Goal: Task Accomplishment & Management: Manage account settings

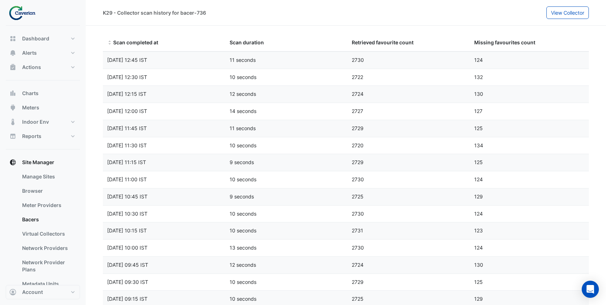
select select "***"
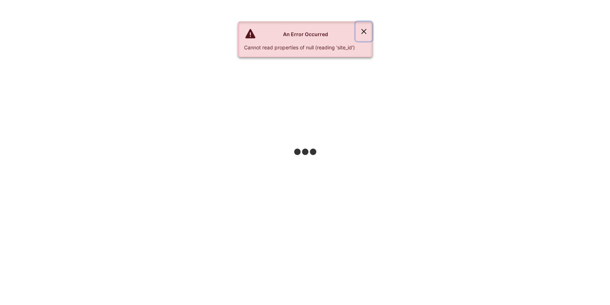
click at [367, 31] on button "Close" at bounding box center [363, 31] width 16 height 19
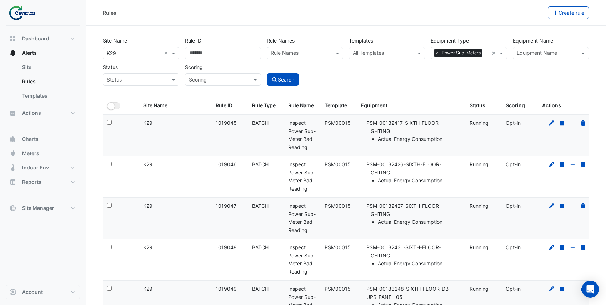
select select "***"
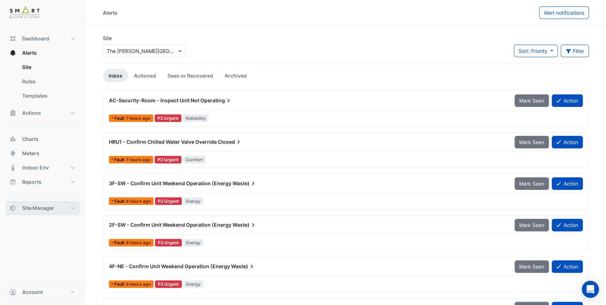
click at [48, 209] on span "Site Manager" at bounding box center [38, 207] width 32 height 7
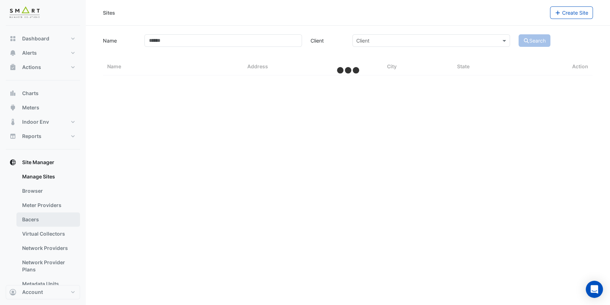
select select "**"
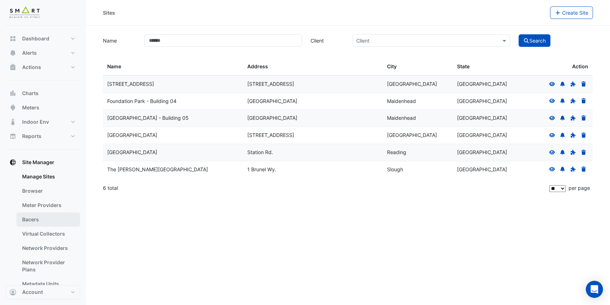
click at [40, 215] on link "Bacers" at bounding box center [48, 219] width 64 height 14
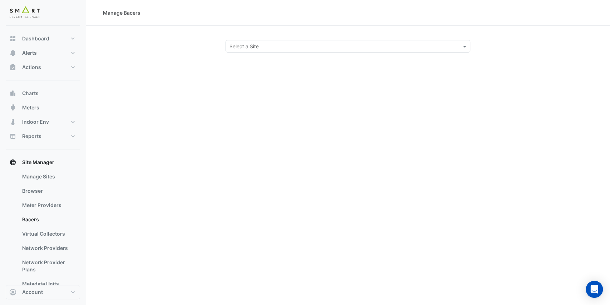
click at [266, 48] on input "text" at bounding box center [340, 47] width 223 height 8
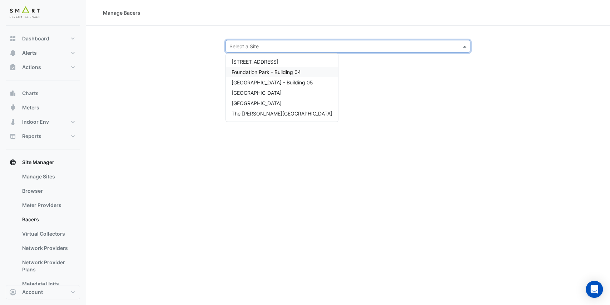
click at [271, 69] on span "Foundation Park - Building 04" at bounding box center [265, 72] width 69 height 6
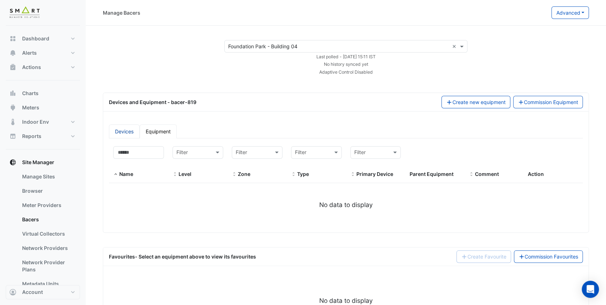
click at [130, 133] on link "Devices" at bounding box center [124, 131] width 31 height 14
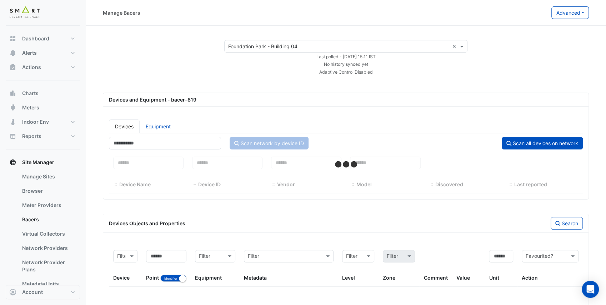
select select "**"
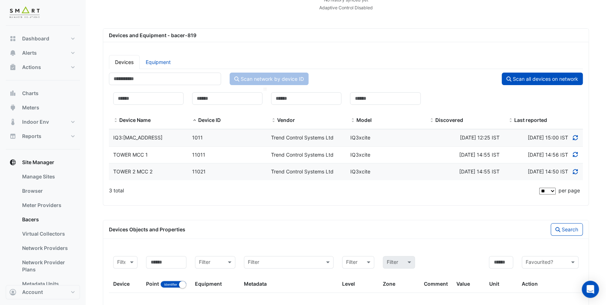
scroll to position [71, 0]
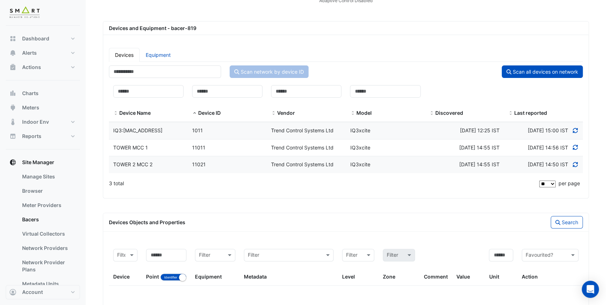
click at [223, 156] on datatable-body-cell "Device ID 11011" at bounding box center [227, 147] width 79 height 17
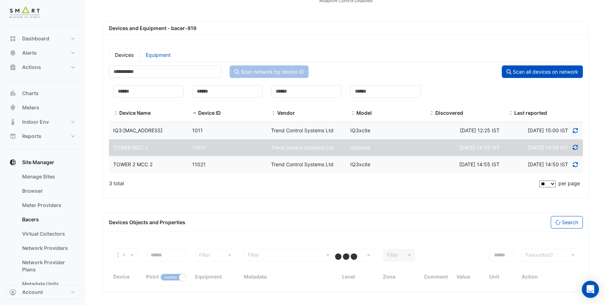
select select "**"
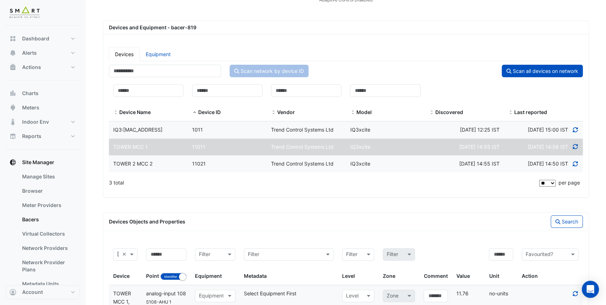
scroll to position [0, 0]
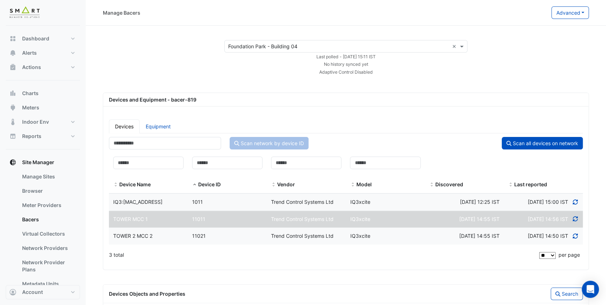
click at [272, 46] on input "text" at bounding box center [338, 47] width 221 height 8
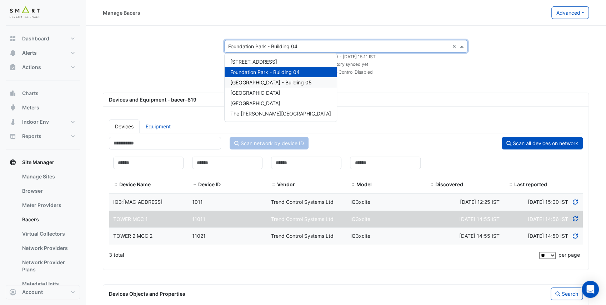
click at [287, 81] on span "[GEOGRAPHIC_DATA] - Building 05" at bounding box center [270, 82] width 81 height 6
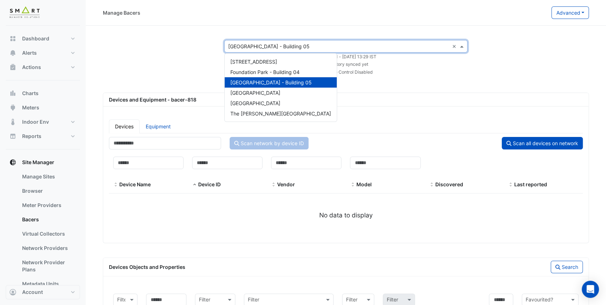
click at [289, 49] on input "text" at bounding box center [338, 47] width 221 height 8
click at [325, 80] on app-bacers "× [GEOGRAPHIC_DATA] - Building 05 × 12 [GEOGRAPHIC_DATA] - Building [GEOGRAPHIC…" at bounding box center [346, 210] width 486 height 340
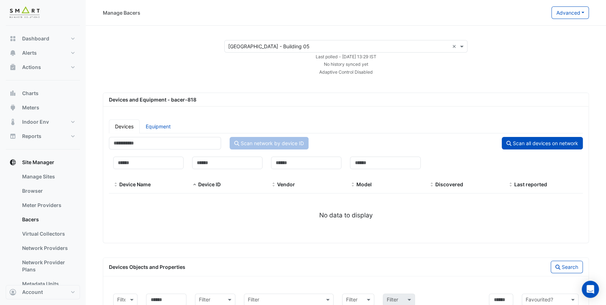
click at [163, 44] on div "× [GEOGRAPHIC_DATA] - Building 05 × Last polled - [DATE] 13:29 IST No history s…" at bounding box center [345, 57] width 503 height 35
click at [57, 38] on button "Dashboard" at bounding box center [43, 38] width 74 height 14
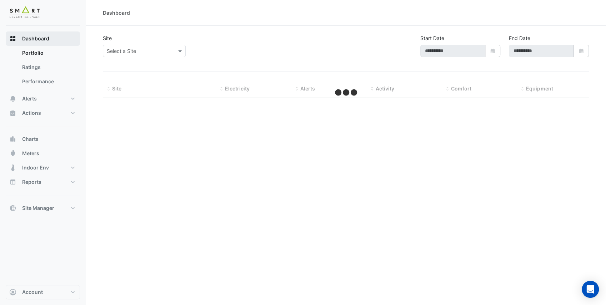
type input "**********"
select select "**"
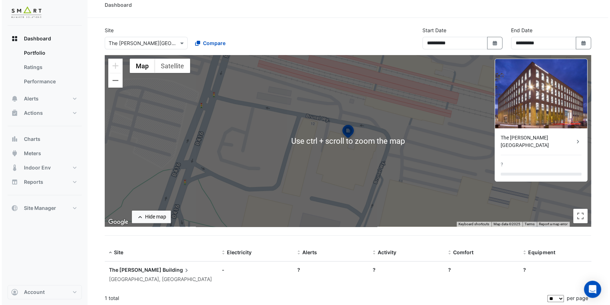
scroll to position [10, 0]
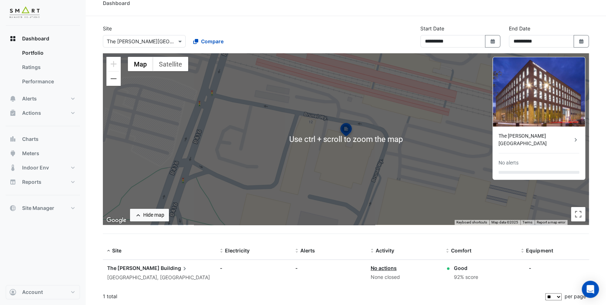
click at [161, 265] on span "Building" at bounding box center [175, 268] width 28 height 8
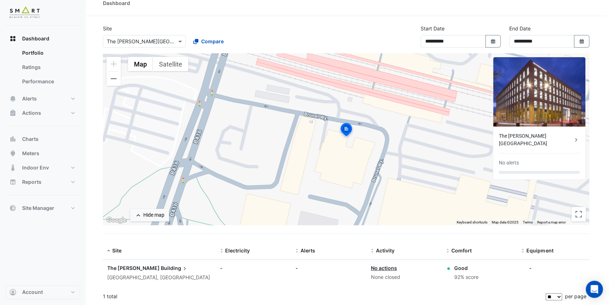
click at [388, 25] on ngb-offcanvas-backdrop at bounding box center [305, 152] width 610 height 305
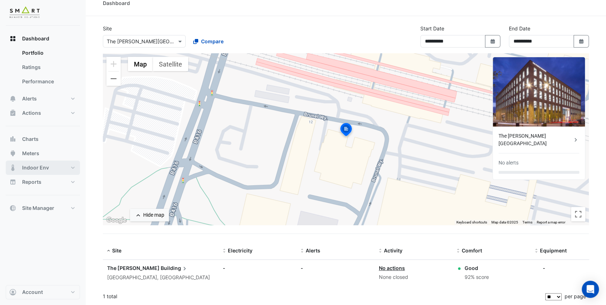
click at [55, 170] on button "Indoor Env" at bounding box center [43, 167] width 74 height 14
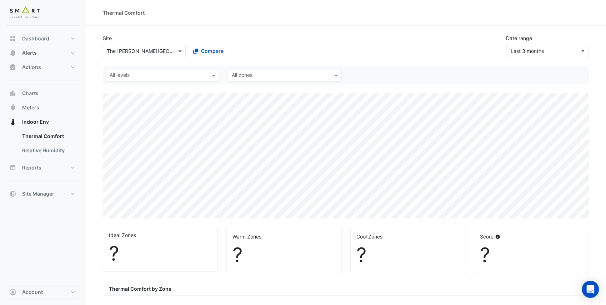
select select "**"
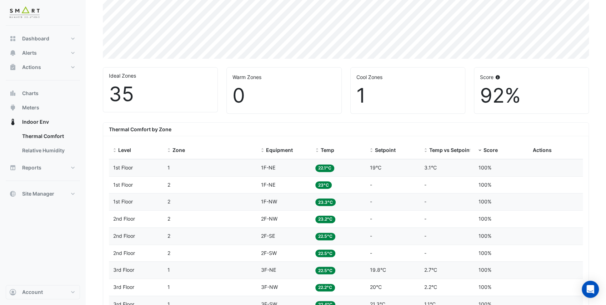
scroll to position [143, 0]
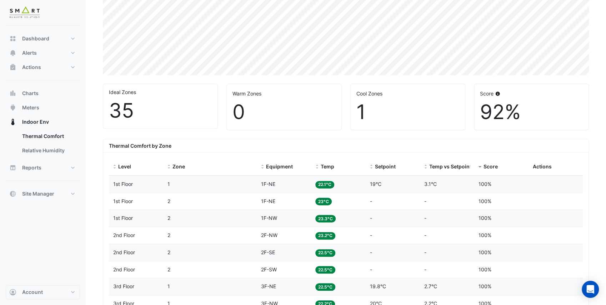
click at [283, 180] on div "Equipment 1F-NE" at bounding box center [284, 184] width 46 height 8
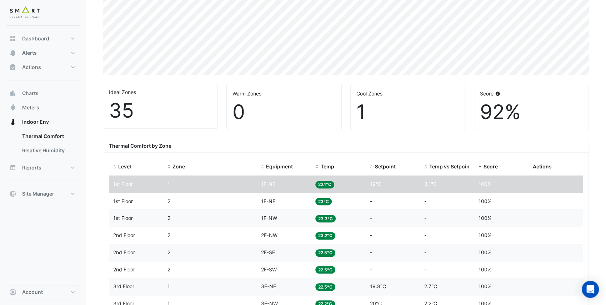
click at [477, 199] on datatable-body-cell "Score 100%" at bounding box center [501, 201] width 54 height 17
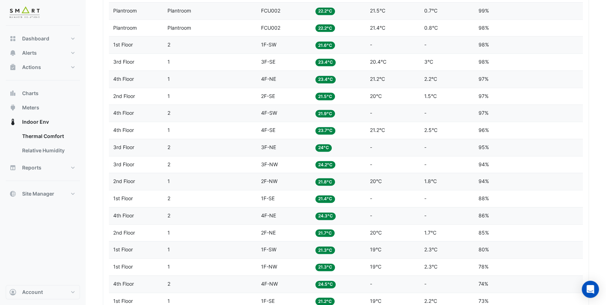
scroll to position [482, 0]
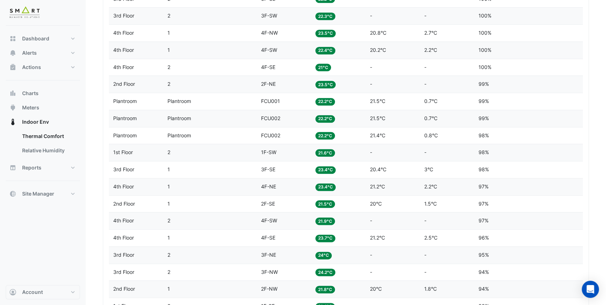
click at [275, 81] on span "2F-NE" at bounding box center [268, 84] width 15 height 6
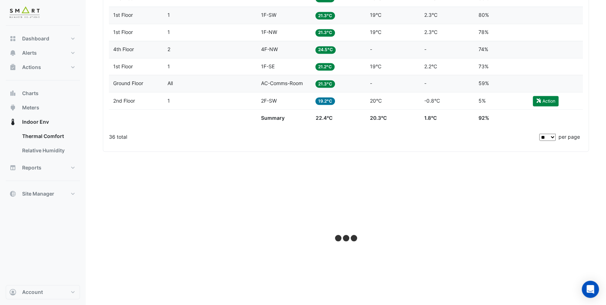
scroll to position [815, 0]
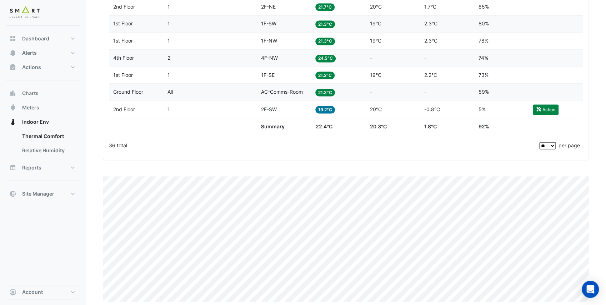
click at [56, 194] on button "Site Manager" at bounding box center [43, 193] width 74 height 14
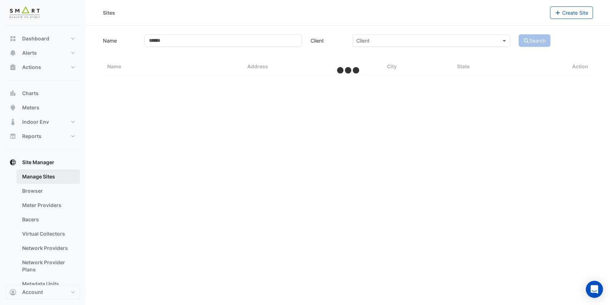
select select "**"
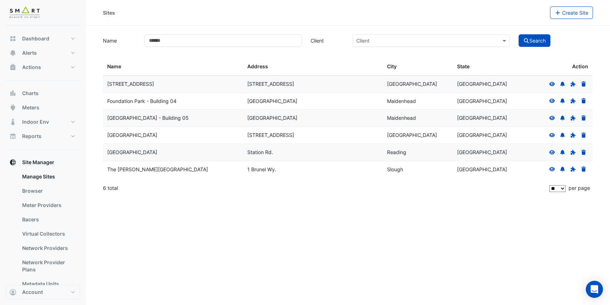
click at [552, 150] on icon at bounding box center [552, 152] width 6 height 5
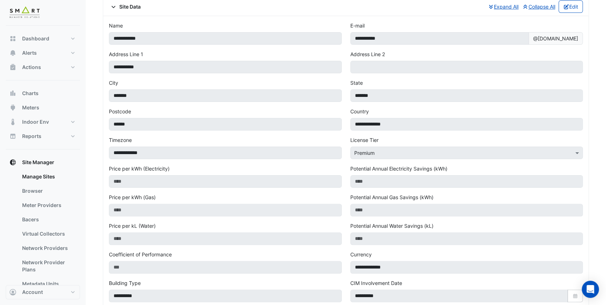
scroll to position [238, 0]
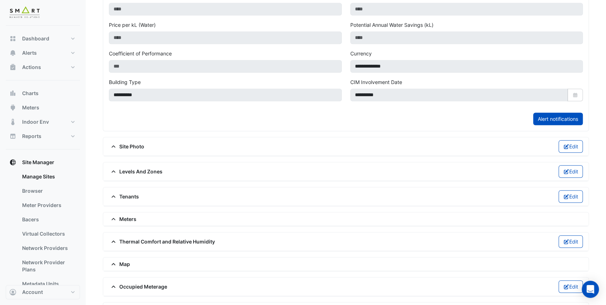
click at [124, 168] on span "Levels And Zones" at bounding box center [136, 172] width 54 height 8
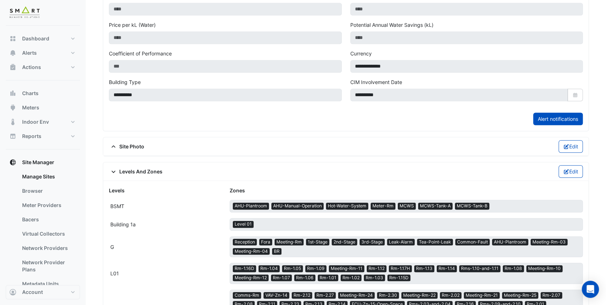
click at [123, 168] on span "Levels And Zones" at bounding box center [136, 172] width 54 height 8
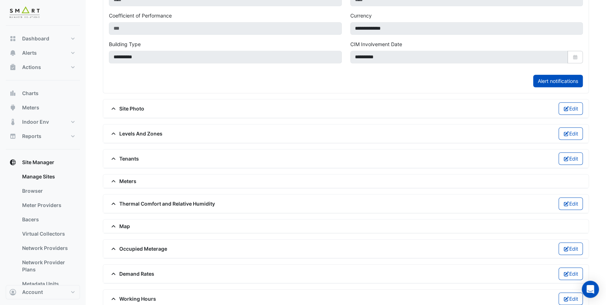
scroll to position [277, 0]
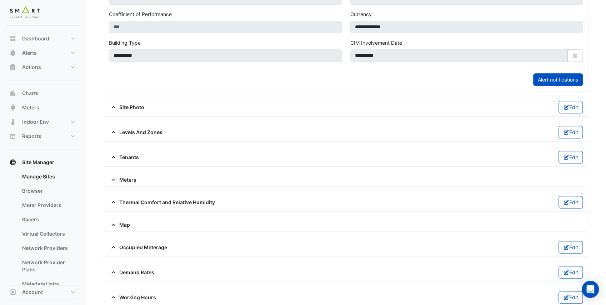
click at [133, 198] on span "Thermal Comfort and Relative Humidity" at bounding box center [162, 202] width 106 height 8
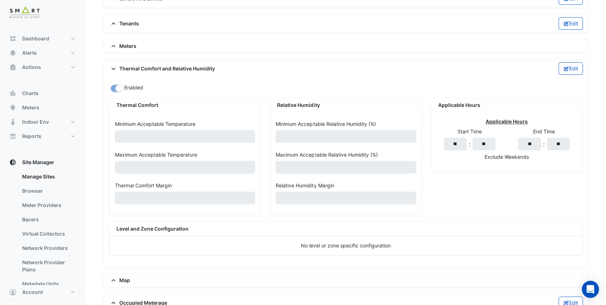
scroll to position [420, 0]
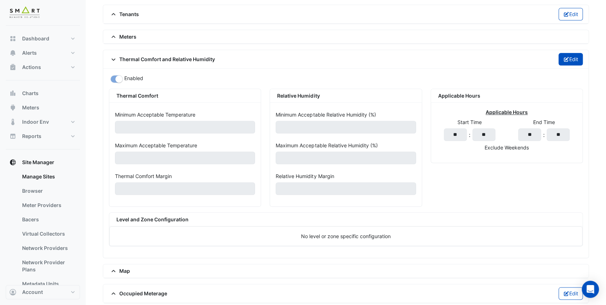
click at [567, 57] on icon "button" at bounding box center [566, 59] width 6 height 5
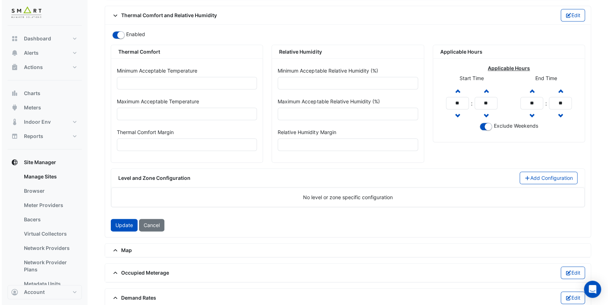
scroll to position [468, 0]
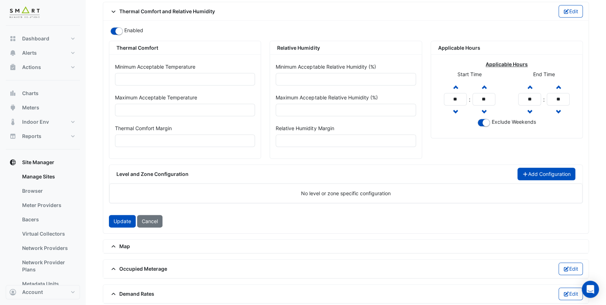
click at [546, 168] on button "Add Configuration" at bounding box center [547, 174] width 58 height 13
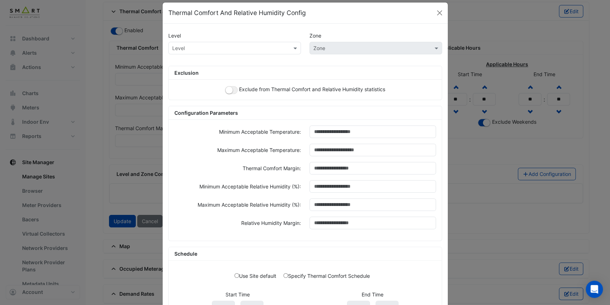
scroll to position [0, 0]
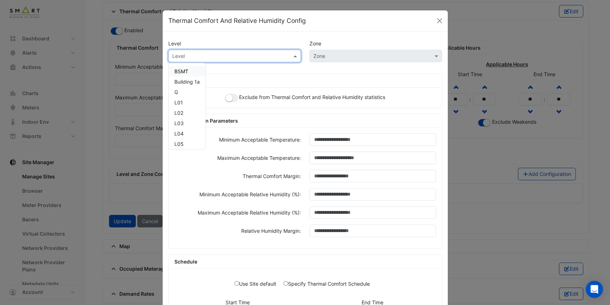
click at [221, 55] on input "text" at bounding box center [227, 57] width 110 height 8
click at [186, 103] on div "L01" at bounding box center [187, 102] width 37 height 10
click at [260, 70] on div "Level Zone × L01 × Zone Exclusion Exclude from Thermal Comfort and Relative Hum…" at bounding box center [305, 187] width 285 height 312
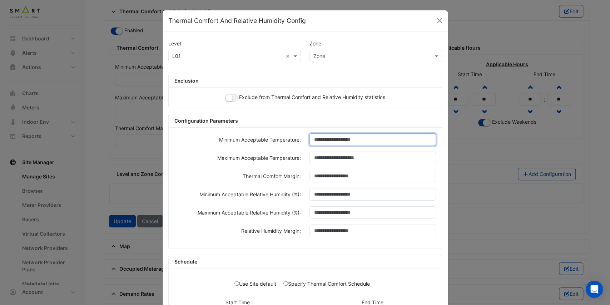
click at [341, 139] on input "Minimum Acceptable Temperature:" at bounding box center [372, 139] width 126 height 13
type input "**"
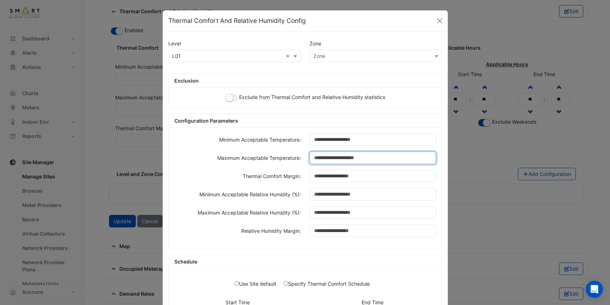
click at [341, 157] on input "Maximum Acceptable Temperature:" at bounding box center [372, 157] width 126 height 13
type input "**"
click at [323, 58] on input "text" at bounding box center [368, 57] width 110 height 8
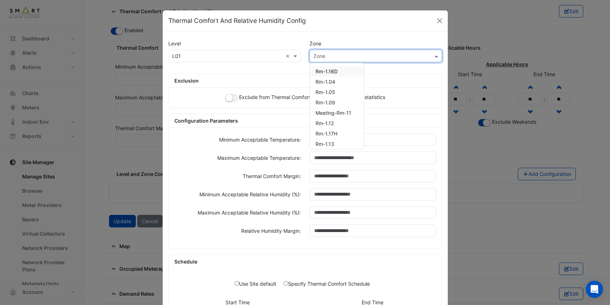
click at [248, 69] on div "Level Zone × L01 × Zone Rm-1.16D Rm-1.04 Rm-1.05 Rm-1.09 Meeting-Rm-11 Rm-1.12 …" at bounding box center [305, 187] width 285 height 312
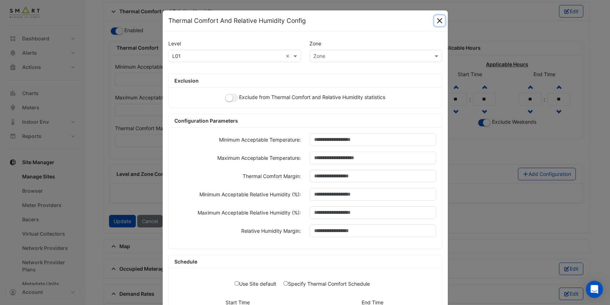
click at [436, 21] on button "Close" at bounding box center [439, 20] width 11 height 11
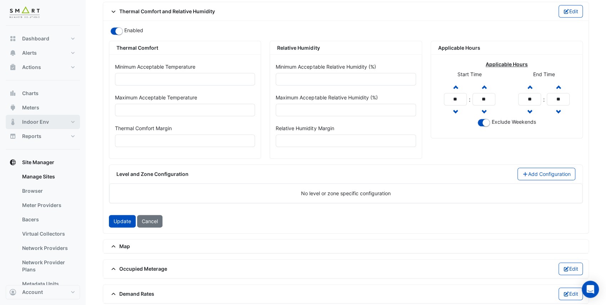
click at [45, 123] on span "Indoor Env" at bounding box center [35, 121] width 27 height 7
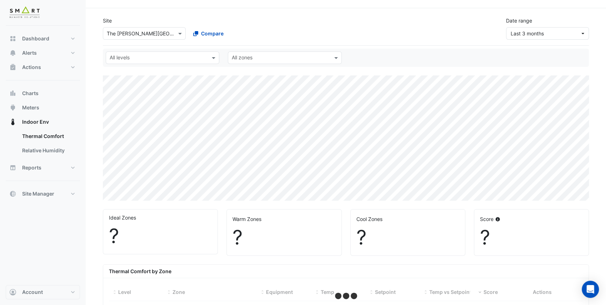
select select "**"
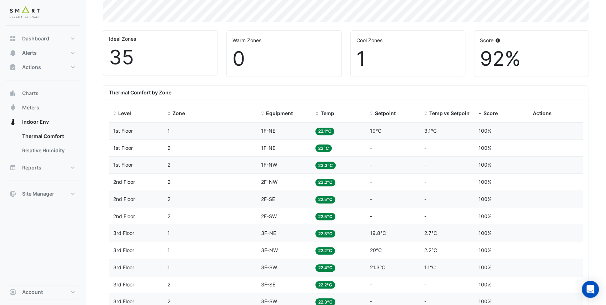
scroll to position [190, 0]
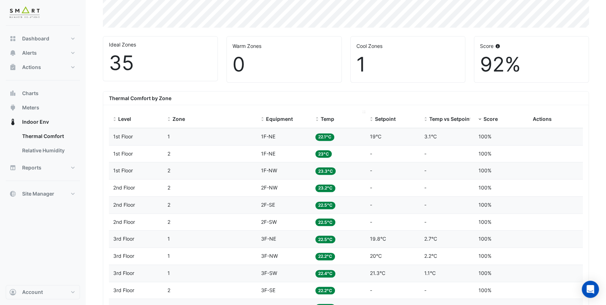
click at [317, 118] on span at bounding box center [316, 119] width 5 height 6
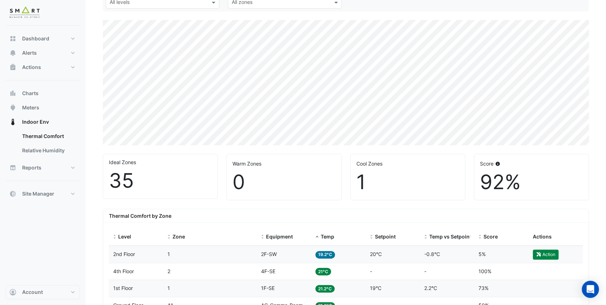
scroll to position [71, 0]
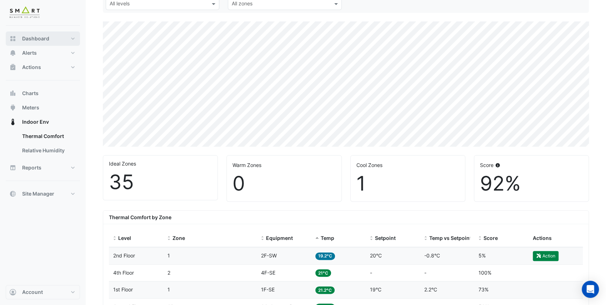
click at [58, 39] on button "Dashboard" at bounding box center [43, 38] width 74 height 14
select select "**"
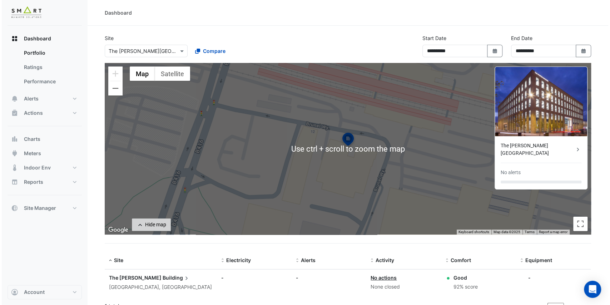
scroll to position [10, 0]
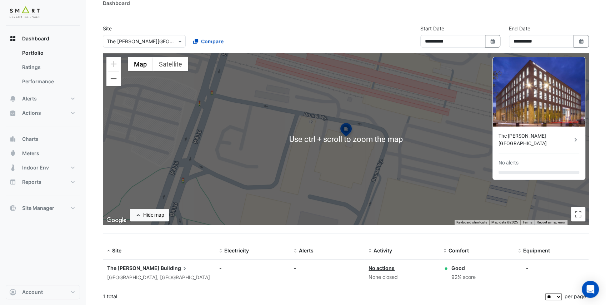
click at [131, 267] on span "The [PERSON_NAME]" at bounding box center [133, 268] width 53 height 6
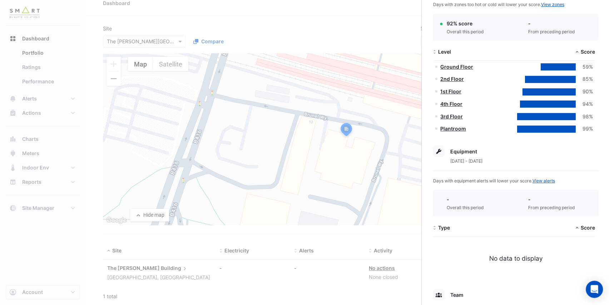
scroll to position [81, 0]
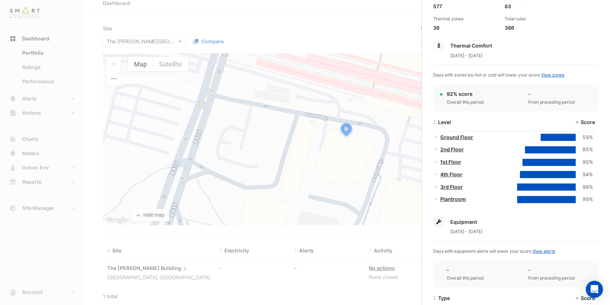
click at [385, 29] on ngb-offcanvas-backdrop at bounding box center [305, 152] width 610 height 305
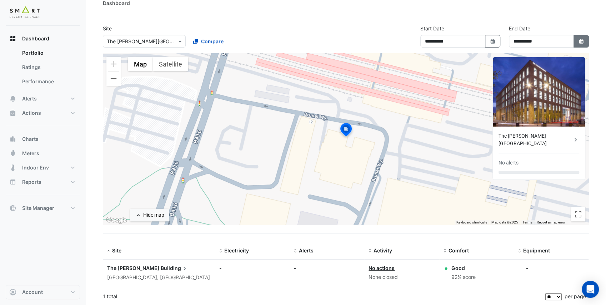
click at [583, 41] on icon "button" at bounding box center [581, 41] width 4 height 5
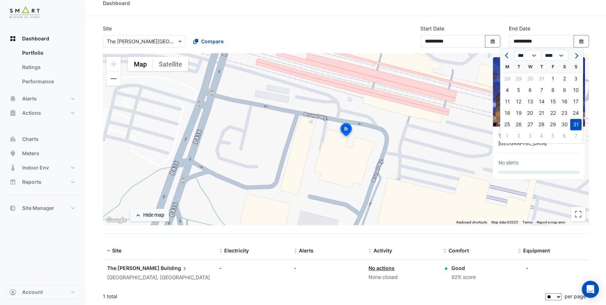
click at [576, 56] on span "Next month" at bounding box center [575, 55] width 5 height 5
select select "*"
click at [519, 124] on div "30" at bounding box center [518, 124] width 11 height 11
type input "**********"
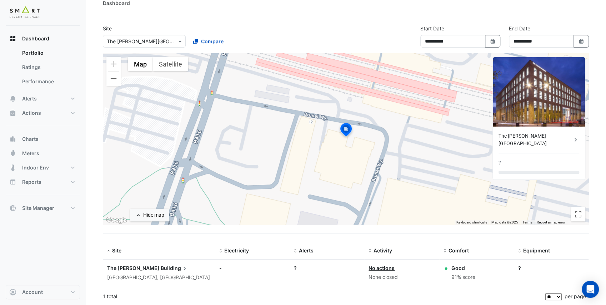
click at [398, 20] on section "**********" at bounding box center [346, 160] width 521 height 289
click at [126, 265] on span "The [PERSON_NAME]" at bounding box center [133, 268] width 53 height 6
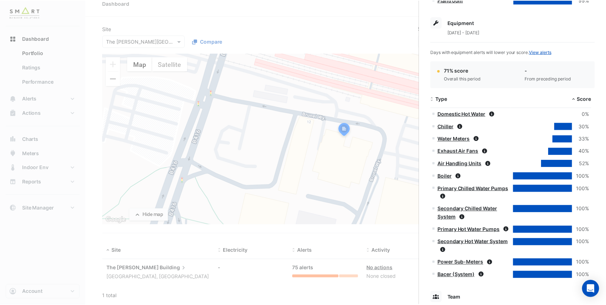
scroll to position [309, 0]
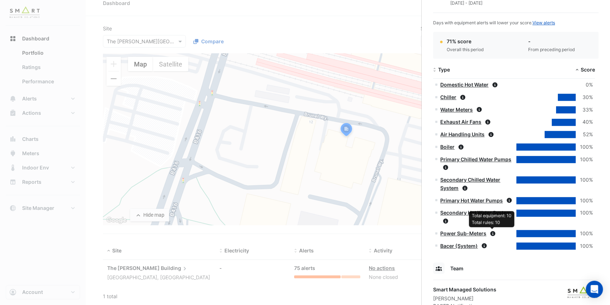
click at [492, 232] on icon at bounding box center [492, 233] width 5 height 5
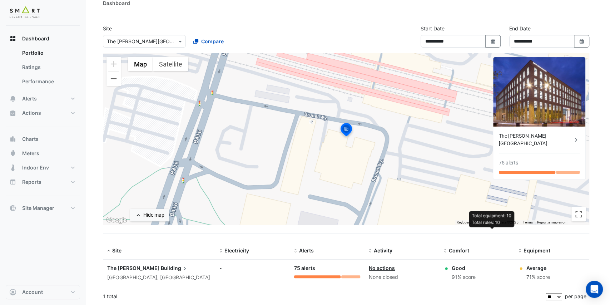
click at [363, 28] on ngb-offcanvas-backdrop at bounding box center [305, 152] width 610 height 305
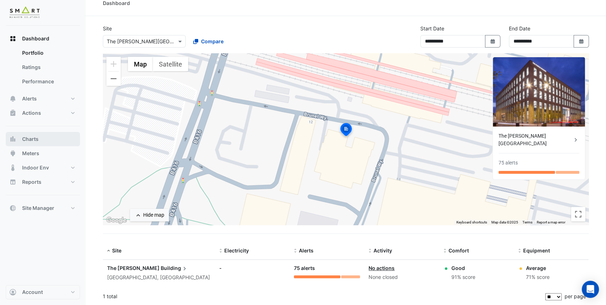
click at [36, 141] on span "Charts" at bounding box center [30, 138] width 16 height 7
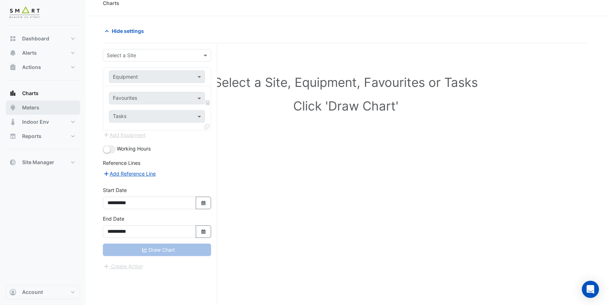
click at [49, 106] on button "Meters" at bounding box center [43, 107] width 74 height 14
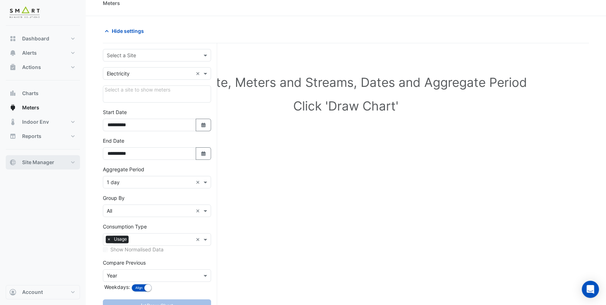
click at [64, 161] on button "Site Manager" at bounding box center [43, 162] width 74 height 14
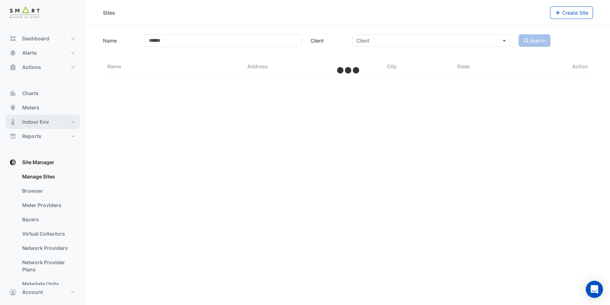
select select "**"
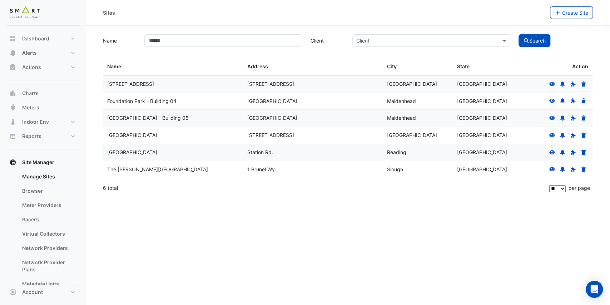
click at [552, 152] on icon at bounding box center [552, 152] width 6 height 5
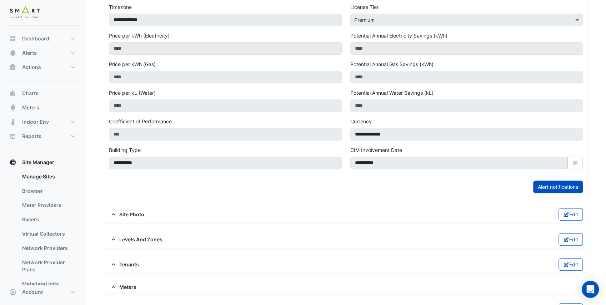
scroll to position [277, 0]
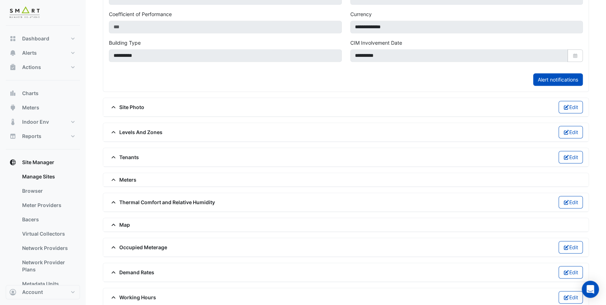
click at [119, 176] on span "Meters" at bounding box center [123, 180] width 28 height 8
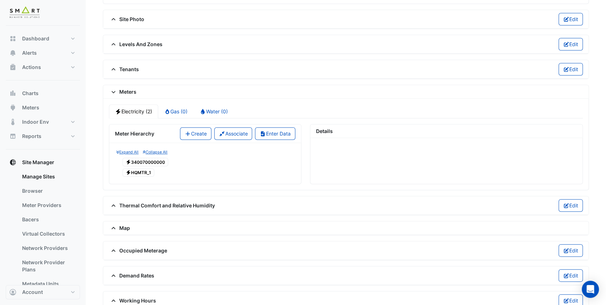
scroll to position [367, 0]
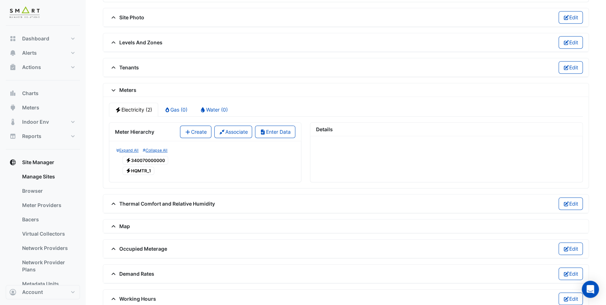
click at [191, 125] on button "Create" at bounding box center [195, 131] width 31 height 13
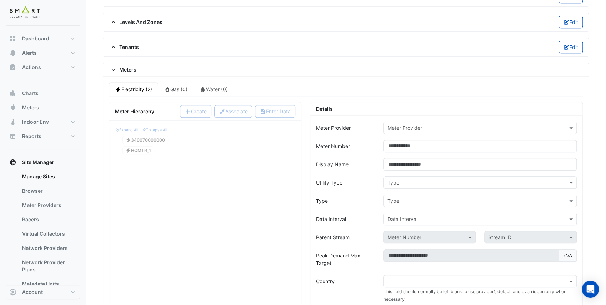
scroll to position [414, 0]
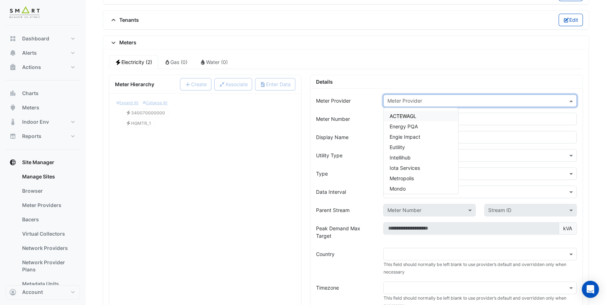
click at [412, 97] on input "text" at bounding box center [472, 101] width 171 height 8
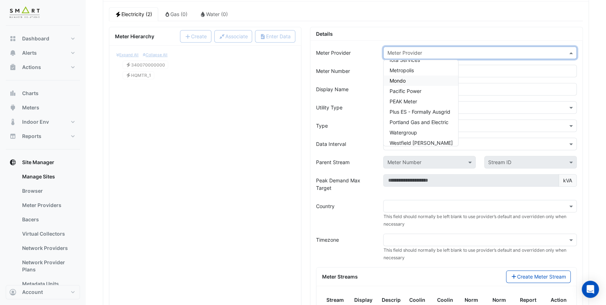
scroll to position [71, 0]
click at [407, 87] on span "PEAK Meter" at bounding box center [403, 90] width 28 height 6
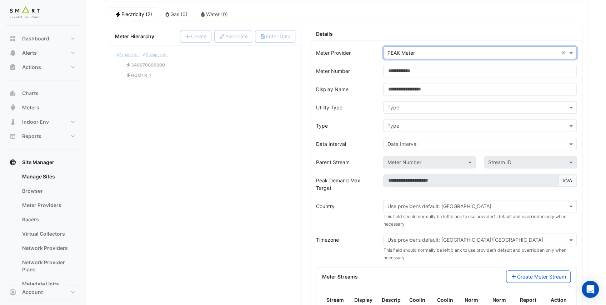
click at [368, 67] on div "Meter Number" at bounding box center [346, 71] width 68 height 13
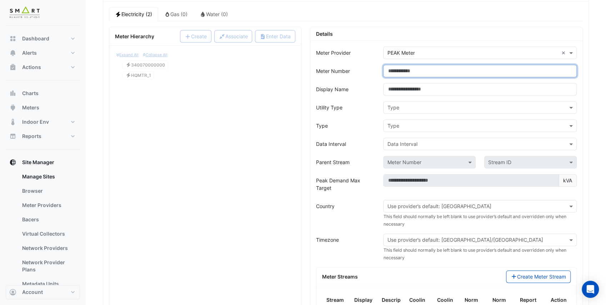
click at [400, 65] on input "Meter Number" at bounding box center [480, 71] width 194 height 13
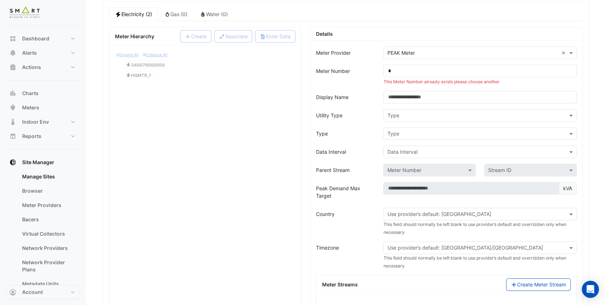
click at [375, 81] on form "Meter Provider × PEAK Meter × Meter Number * This Meter Number already exists p…" at bounding box center [446, 231] width 261 height 370
click at [399, 65] on input "*" at bounding box center [480, 71] width 194 height 13
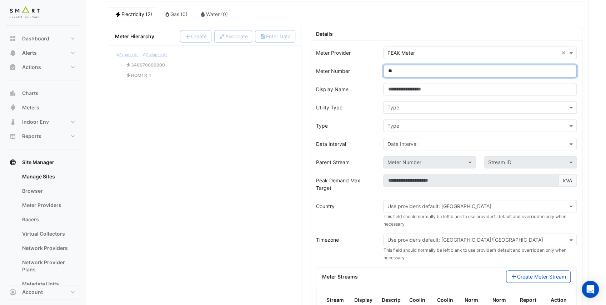
type input "**"
click at [355, 91] on form "Meter Provider × PEAK Meter × Meter Number ** Display Name Utility Type Type Ty…" at bounding box center [446, 227] width 261 height 363
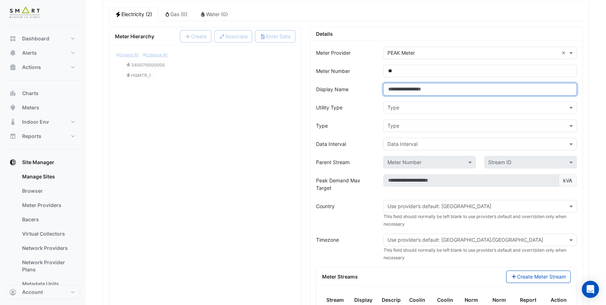
click at [405, 85] on input "Display Name" at bounding box center [480, 89] width 194 height 13
type input "**********"
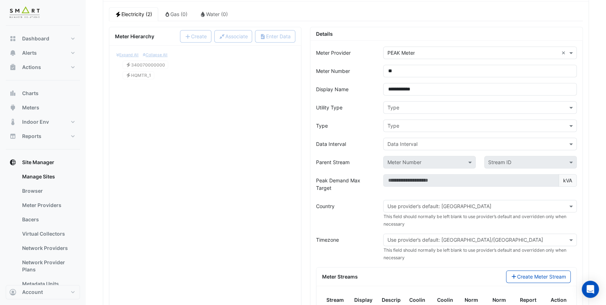
click at [362, 101] on div "Utility Type" at bounding box center [346, 107] width 68 height 13
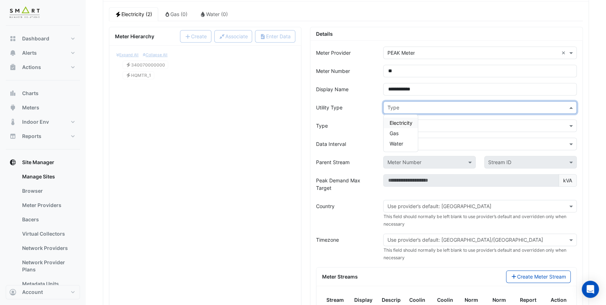
click at [397, 106] on div "Type" at bounding box center [480, 107] width 194 height 13
click at [401, 120] on span "Electricity" at bounding box center [400, 123] width 23 height 6
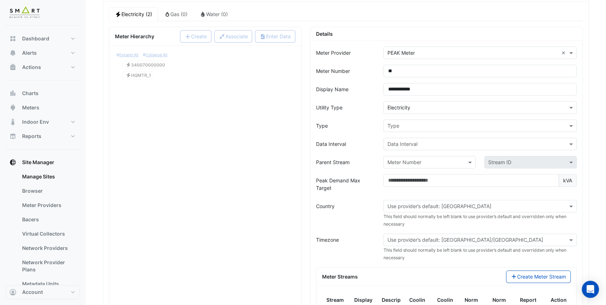
click at [374, 110] on form "**********" at bounding box center [446, 227] width 261 height 363
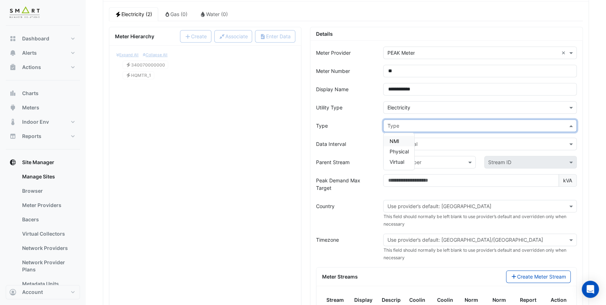
click at [389, 122] on input "text" at bounding box center [472, 126] width 171 height 8
click at [398, 148] on span "Physical" at bounding box center [398, 151] width 19 height 6
click at [369, 119] on div "Type" at bounding box center [346, 125] width 68 height 13
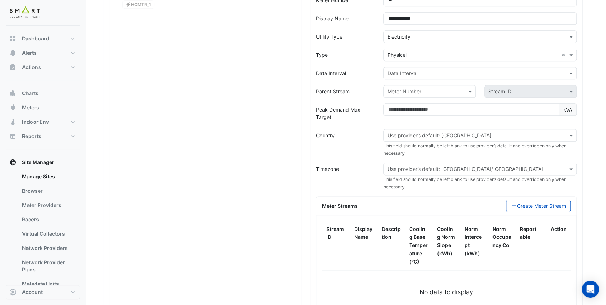
scroll to position [534, 0]
click at [397, 69] on input "text" at bounding box center [472, 73] width 171 height 8
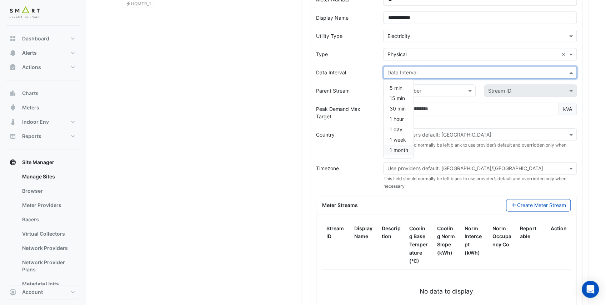
click at [397, 147] on span "1 month" at bounding box center [398, 150] width 19 height 6
click at [369, 84] on div "Parent Stream" at bounding box center [346, 90] width 68 height 13
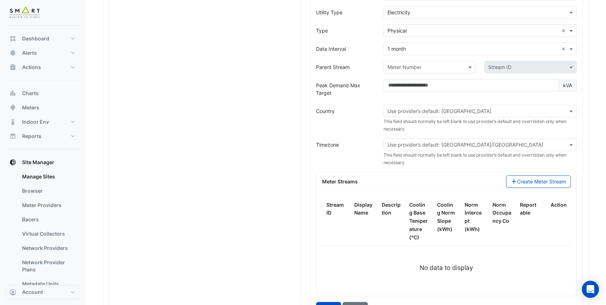
scroll to position [581, 0]
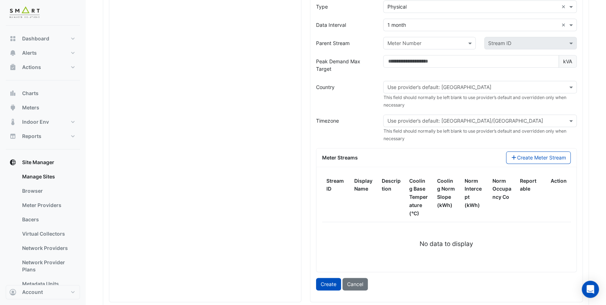
click at [399, 84] on input "text" at bounding box center [472, 88] width 171 height 8
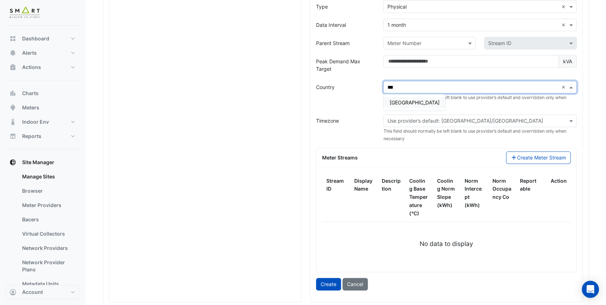
type input "****"
click at [401, 99] on span "[GEOGRAPHIC_DATA]" at bounding box center [414, 102] width 50 height 6
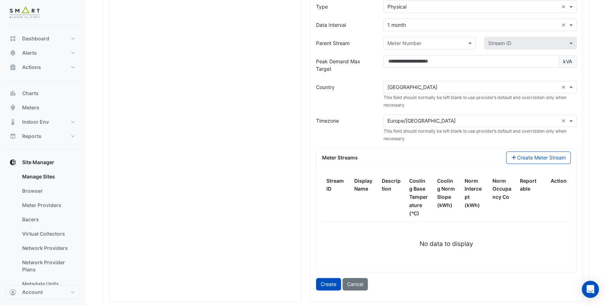
click at [414, 100] on div "× [GEOGRAPHIC_DATA] × This field should normally be left blank to use provider’…" at bounding box center [480, 95] width 202 height 28
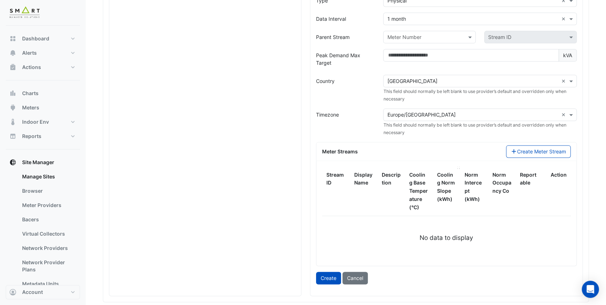
scroll to position [605, 0]
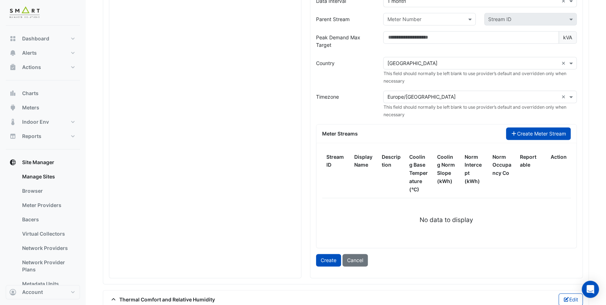
click at [532, 129] on button "Create Meter Stream" at bounding box center [538, 133] width 65 height 13
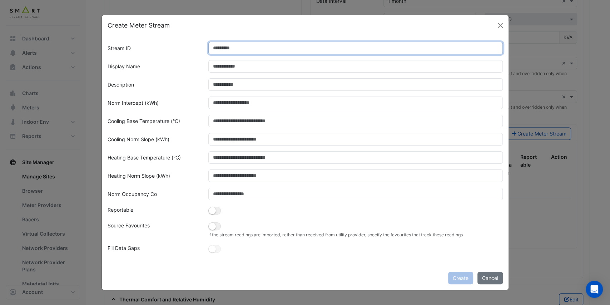
click at [229, 49] on input "Stream ID" at bounding box center [355, 48] width 294 height 13
type input "*"
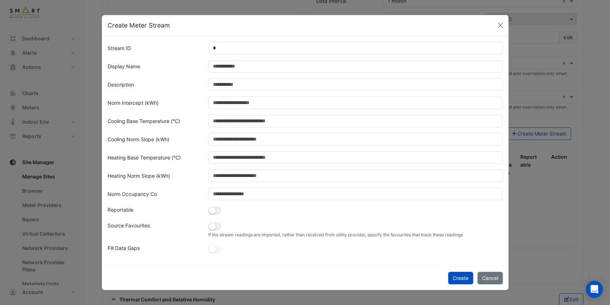
click at [196, 65] on div "Display Name" at bounding box center [153, 66] width 101 height 13
click at [214, 211] on small "button" at bounding box center [212, 210] width 7 height 7
click at [461, 279] on button "Create" at bounding box center [460, 278] width 25 height 13
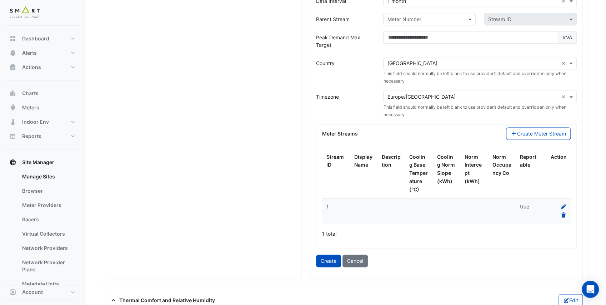
click at [330, 255] on button "Create" at bounding box center [328, 260] width 25 height 13
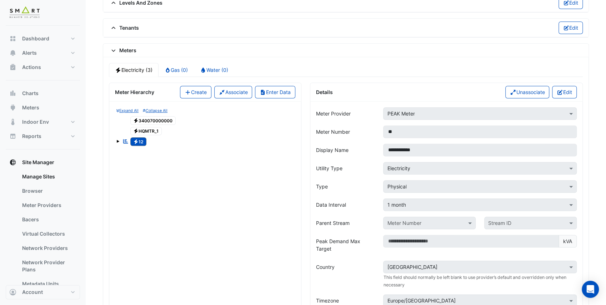
scroll to position [414, 0]
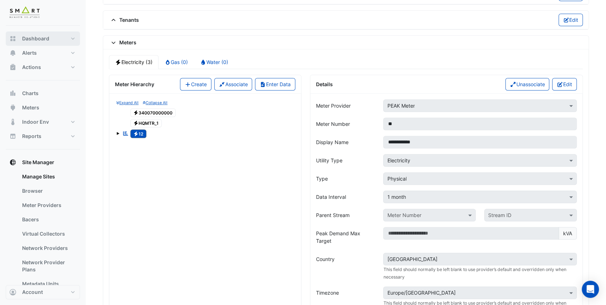
click at [52, 38] on button "Dashboard" at bounding box center [43, 38] width 74 height 14
select select "**"
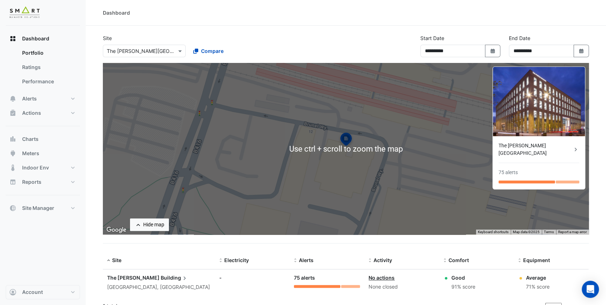
scroll to position [10, 0]
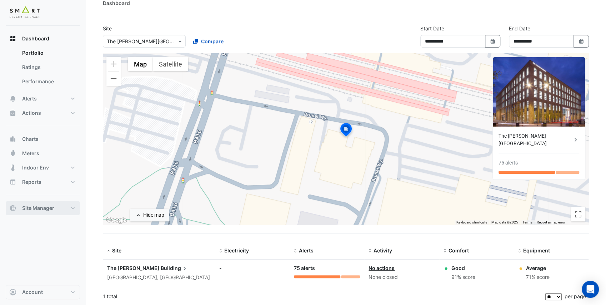
click at [59, 204] on button "Site Manager" at bounding box center [43, 208] width 74 height 14
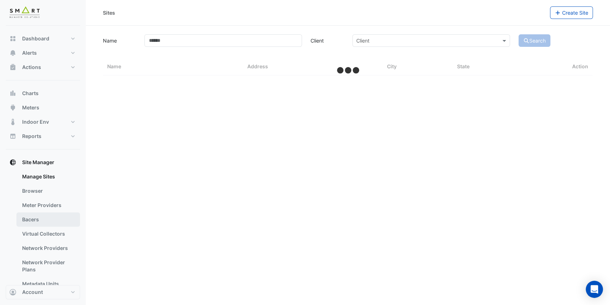
select select "**"
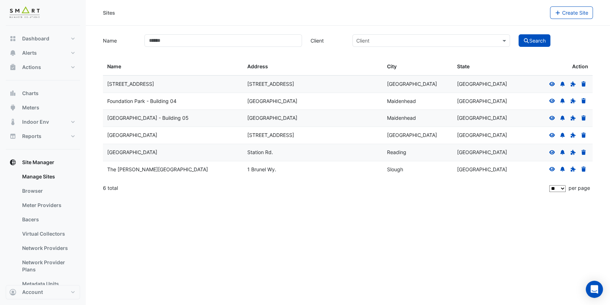
click at [551, 152] on icon at bounding box center [552, 152] width 6 height 5
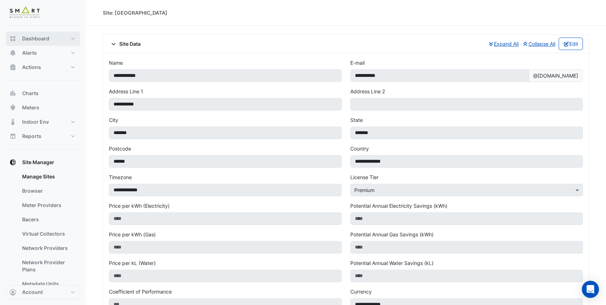
click at [36, 35] on span "Dashboard" at bounding box center [35, 38] width 27 height 7
select select "**"
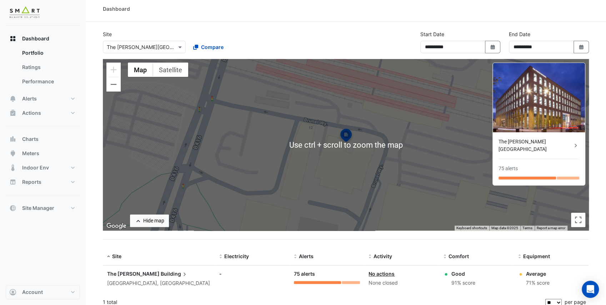
scroll to position [10, 0]
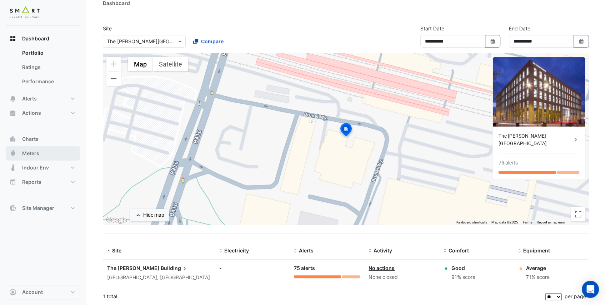
click at [37, 154] on span "Meters" at bounding box center [30, 153] width 17 height 7
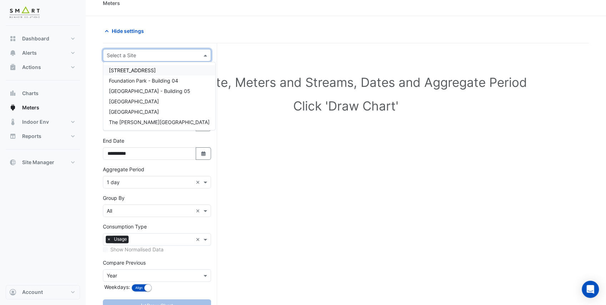
click at [138, 56] on input "text" at bounding box center [150, 56] width 86 height 8
click at [138, 113] on span "[GEOGRAPHIC_DATA]" at bounding box center [134, 112] width 50 height 6
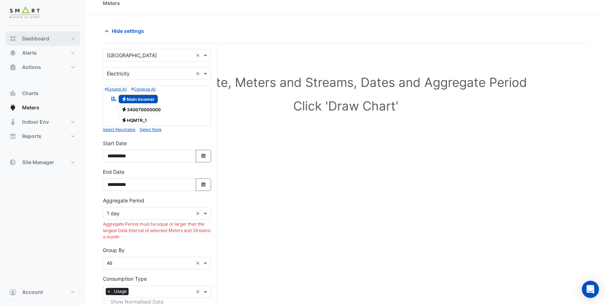
click at [48, 37] on span "Dashboard" at bounding box center [35, 38] width 27 height 7
select select "**"
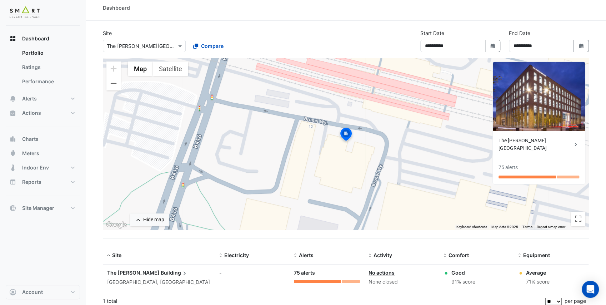
scroll to position [10, 0]
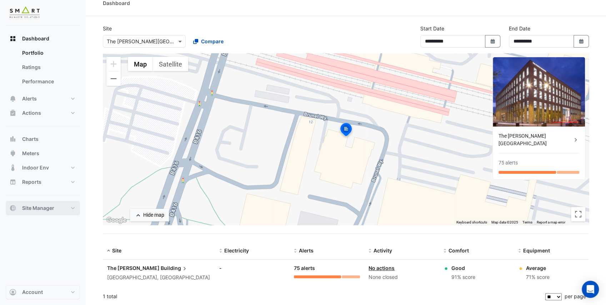
click at [55, 209] on button "Site Manager" at bounding box center [43, 208] width 74 height 14
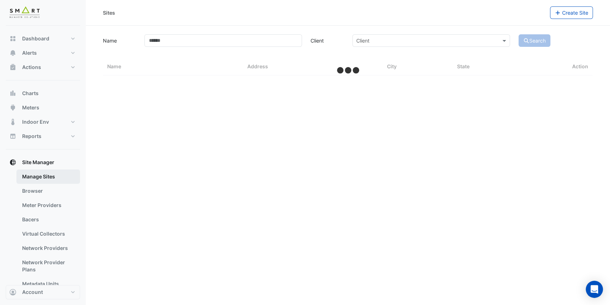
select select "**"
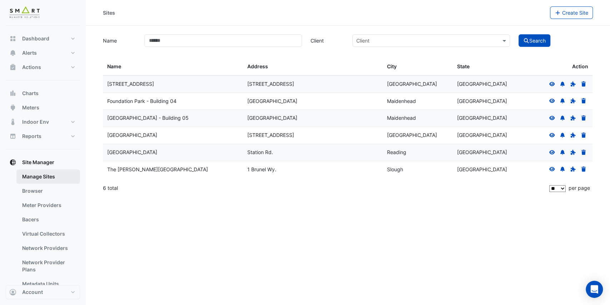
click at [46, 177] on link "Manage Sites" at bounding box center [48, 176] width 64 height 14
click at [552, 152] on icon at bounding box center [552, 152] width 6 height 5
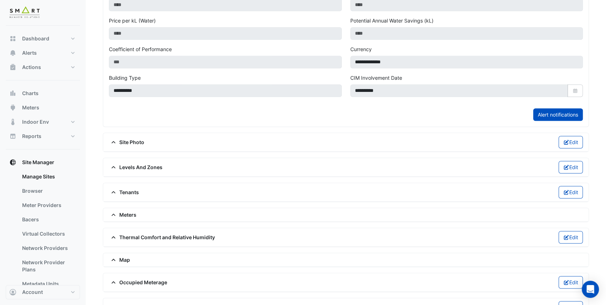
scroll to position [277, 0]
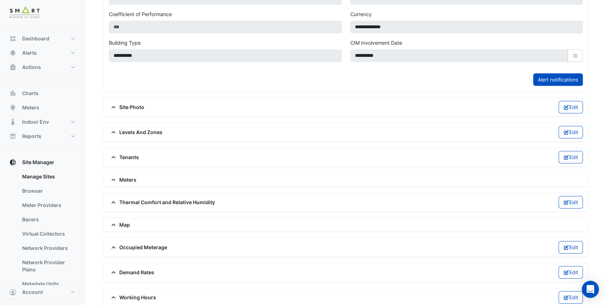
click at [126, 176] on span "Meters" at bounding box center [123, 180] width 28 height 8
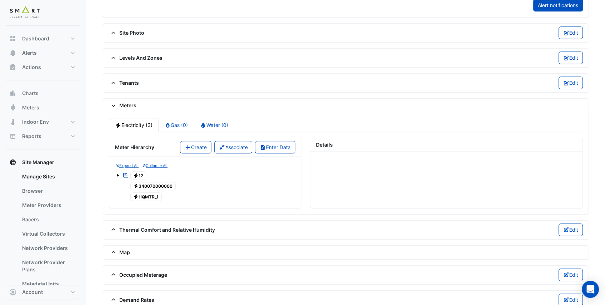
scroll to position [373, 0]
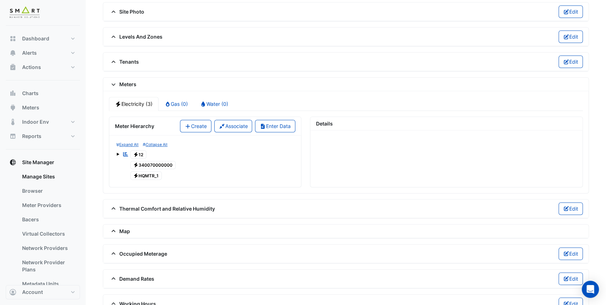
click at [140, 150] on span "Electricity 12" at bounding box center [138, 154] width 16 height 9
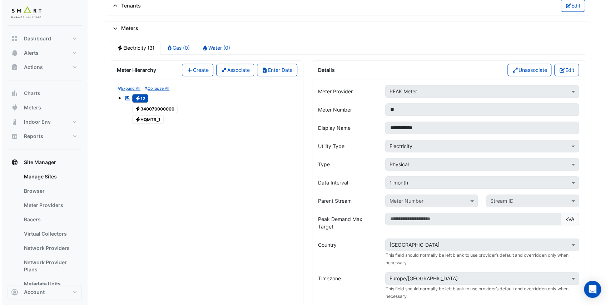
scroll to position [420, 0]
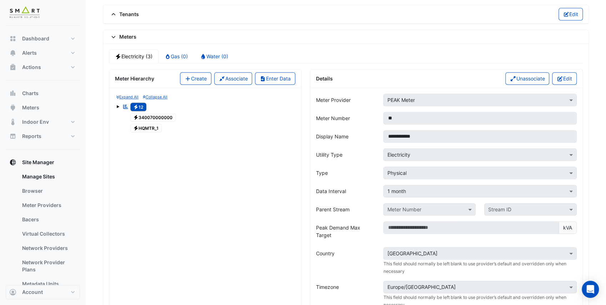
click at [142, 103] on span "Electricity 12" at bounding box center [138, 107] width 16 height 9
click at [262, 76] on icon "button" at bounding box center [263, 78] width 4 height 5
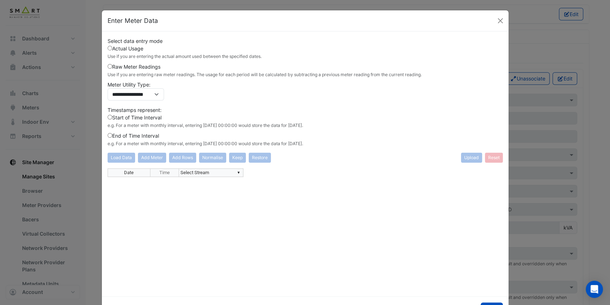
click at [190, 173] on td "▼ Select Stream" at bounding box center [211, 172] width 64 height 9
click at [237, 173] on div "Date Time ▼ Select Stream" at bounding box center [305, 229] width 395 height 122
click at [194, 185] on div "Date Time ▼ 12 -- 1 ******* 12 -- 1" at bounding box center [305, 229] width 395 height 122
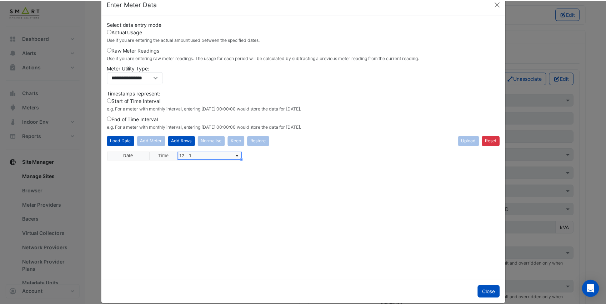
scroll to position [24, 0]
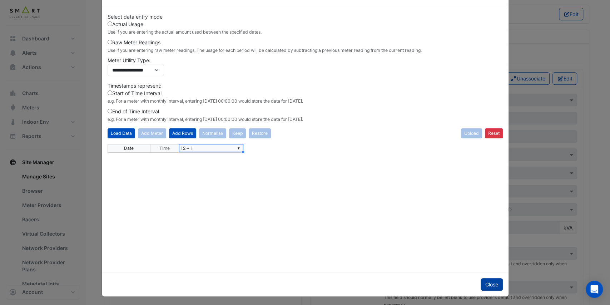
type textarea "**********"
click at [491, 284] on button "Close" at bounding box center [492, 284] width 22 height 13
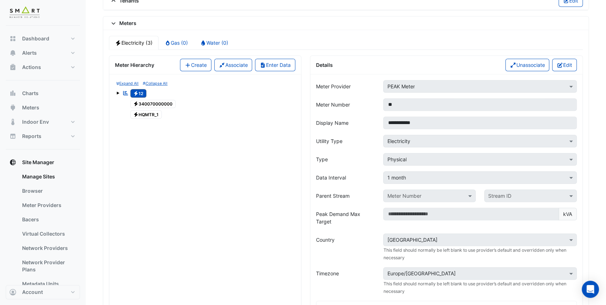
scroll to position [563, 0]
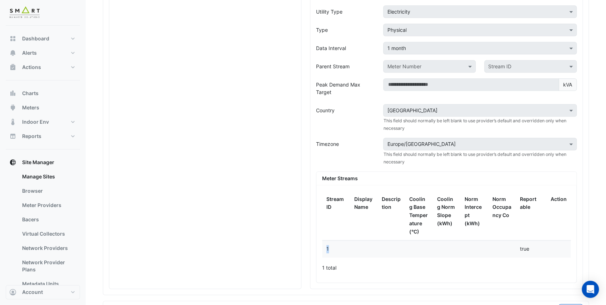
click at [327, 245] on div "1" at bounding box center [336, 249] width 19 height 8
click at [340, 245] on div "1" at bounding box center [336, 249] width 19 height 8
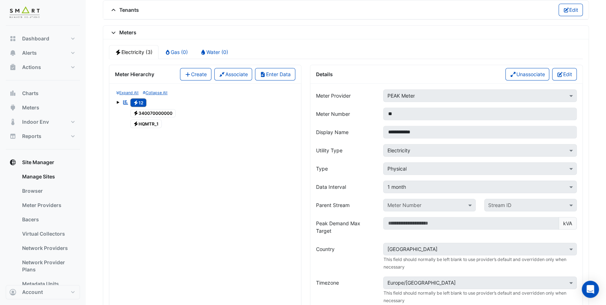
scroll to position [420, 0]
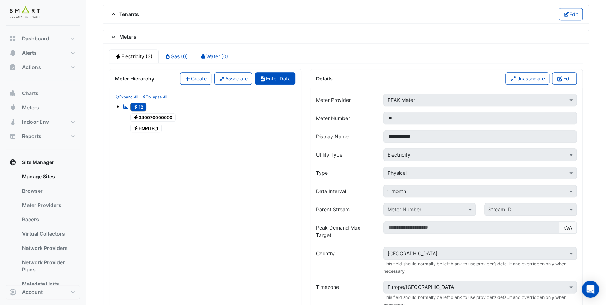
click at [287, 72] on button "Enter Data" at bounding box center [275, 78] width 40 height 13
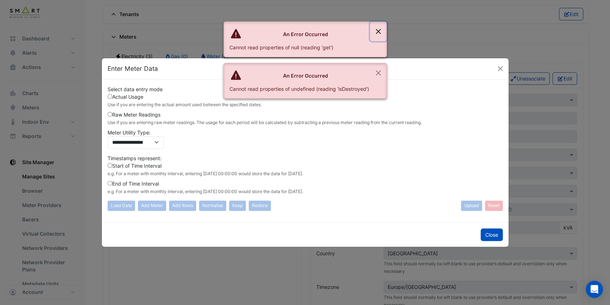
click at [374, 33] on button "Close" at bounding box center [378, 31] width 16 height 19
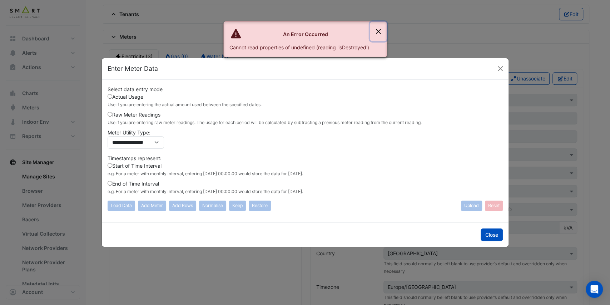
click at [377, 30] on button "Close" at bounding box center [378, 31] width 16 height 19
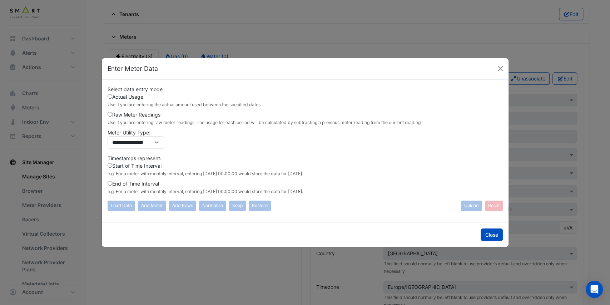
click at [120, 186] on label "End of Time Interval e.g. For a meter with monthly interval, entering [DATE] 00…" at bounding box center [205, 187] width 195 height 15
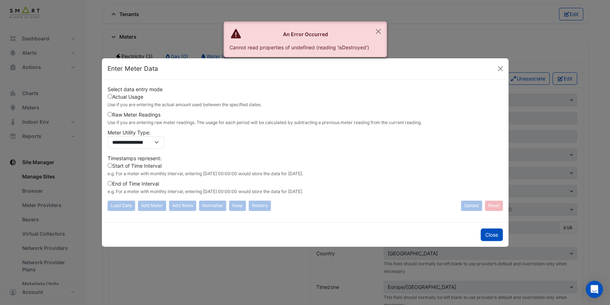
click at [116, 166] on label "Start of Time Interval e.g. For a meter with monthly interval, entering [DATE] …" at bounding box center [205, 169] width 195 height 15
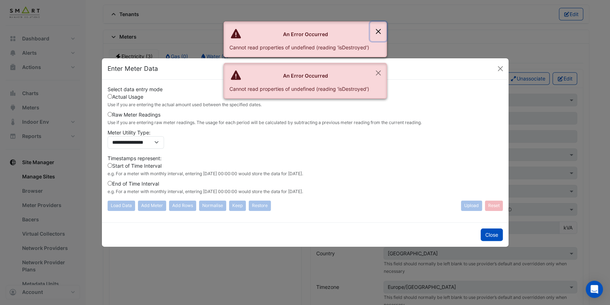
click at [381, 30] on button "Close" at bounding box center [378, 31] width 16 height 19
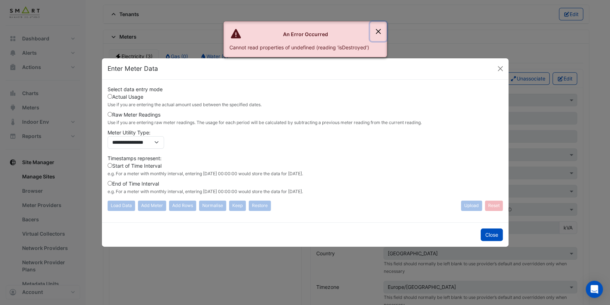
click at [380, 29] on button "Close" at bounding box center [378, 31] width 16 height 19
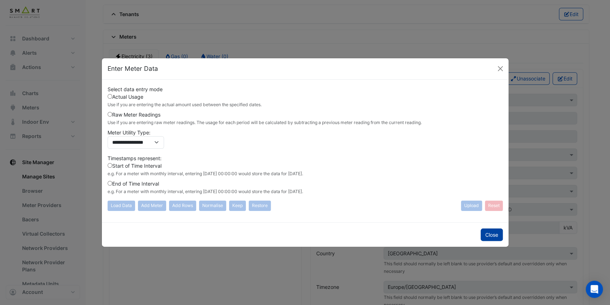
click at [494, 234] on button "Close" at bounding box center [492, 234] width 22 height 13
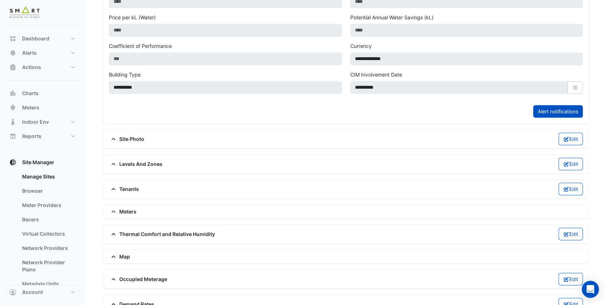
scroll to position [277, 0]
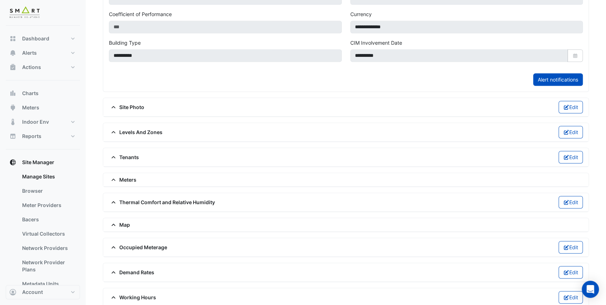
click at [126, 176] on span "Meters" at bounding box center [123, 180] width 28 height 8
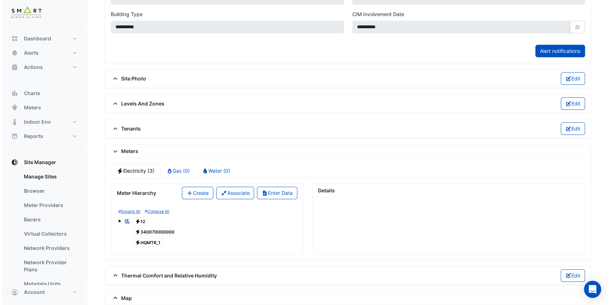
scroll to position [373, 0]
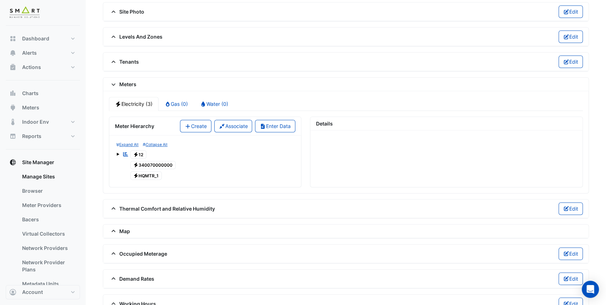
click at [140, 150] on span "Electricity 12" at bounding box center [138, 154] width 16 height 9
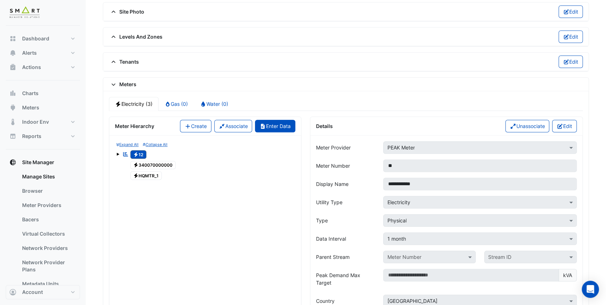
click at [274, 121] on button "Enter Data" at bounding box center [275, 126] width 40 height 13
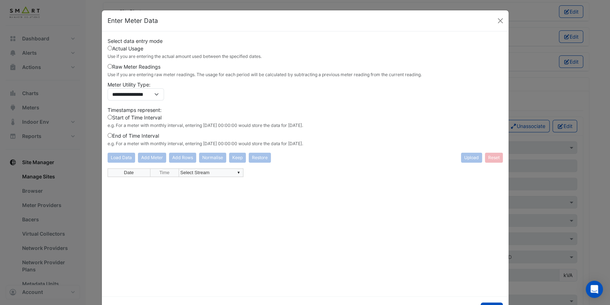
click at [215, 171] on td "▼ Select Stream" at bounding box center [211, 172] width 64 height 9
click at [234, 171] on div "Date Time ▼ Select Stream" at bounding box center [305, 229] width 395 height 122
click at [225, 177] on div "Date Time ▼ Select Stream ******* 12 -- 1" at bounding box center [305, 229] width 395 height 122
type textarea "**********"
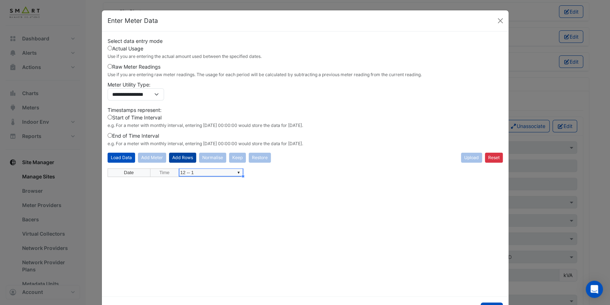
click at [182, 159] on button "Add Rows" at bounding box center [182, 158] width 27 height 10
click at [142, 179] on div "**********" at bounding box center [305, 229] width 395 height 122
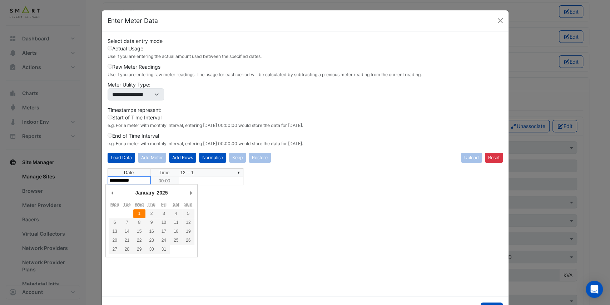
type textarea "**********"
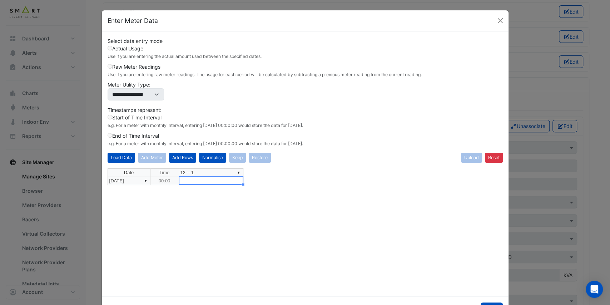
click at [188, 180] on td at bounding box center [211, 181] width 64 height 8
type textarea "*****"
click at [201, 194] on div "Date Time ▼ 12 -- 1 ▼ 01/01/2025 00:00" at bounding box center [305, 229] width 395 height 122
click at [185, 159] on button "Add Rows" at bounding box center [182, 158] width 27 height 10
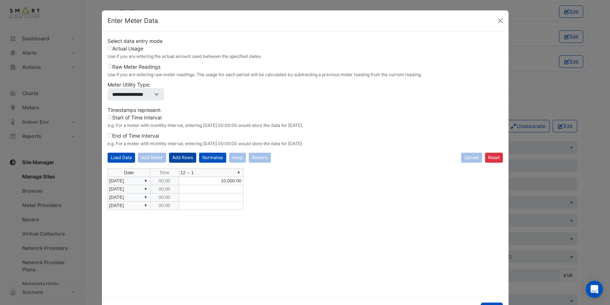
click at [185, 159] on button "Add Rows" at bounding box center [182, 158] width 27 height 10
click at [219, 187] on td at bounding box center [211, 189] width 64 height 8
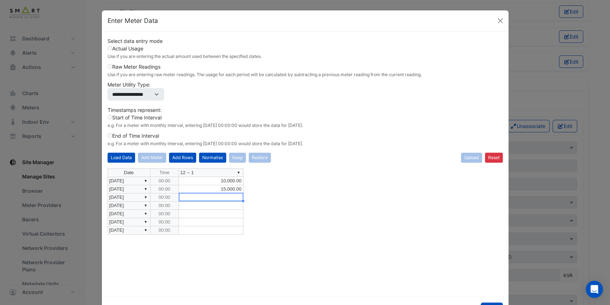
click at [215, 195] on td at bounding box center [211, 197] width 64 height 8
type textarea "*********"
click at [214, 203] on td at bounding box center [211, 205] width 64 height 8
drag, startPoint x: 135, startPoint y: 203, endPoint x: 132, endPoint y: 227, distance: 24.1
click at [132, 227] on tbody "Date Time ▼ 12 -- 1 ▼ 01/01/2025 00:00 10,000.00 ▼ 01/02/2025 00:00 15,000.00 ▼…" at bounding box center [176, 201] width 136 height 66
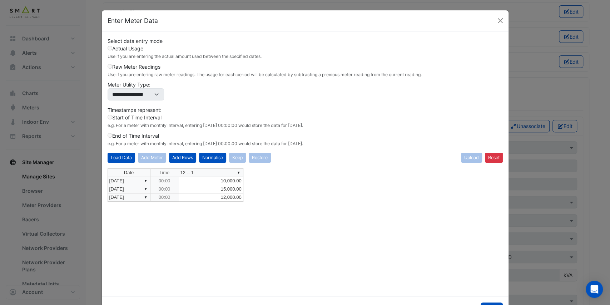
click at [179, 219] on div "Date Time ▼ 12 -- 1 ▼ 01/01/2025 00:00 10,000.00 ▼ 01/02/2025 00:00 15,000.00 ▼…" at bounding box center [305, 229] width 395 height 122
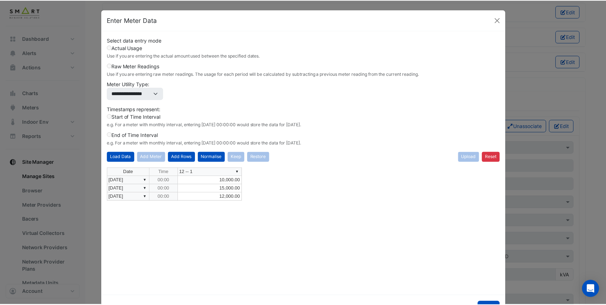
scroll to position [0, 0]
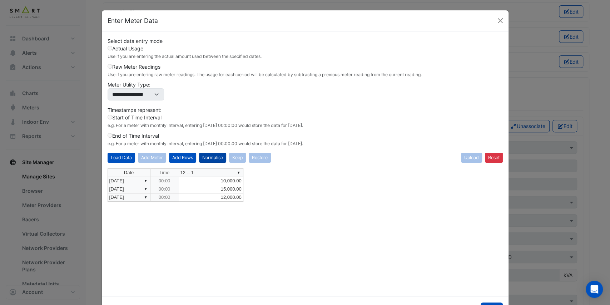
click at [214, 157] on button "Normalise" at bounding box center [212, 158] width 27 height 10
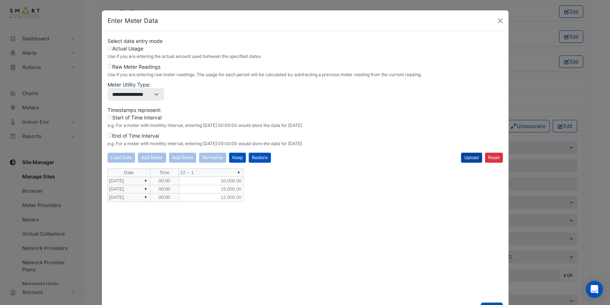
click at [470, 156] on button "Upload" at bounding box center [471, 158] width 21 height 10
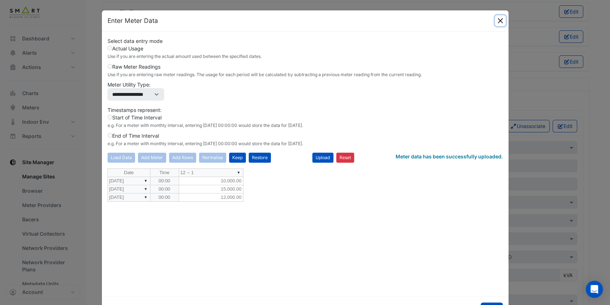
click at [495, 22] on button "Close" at bounding box center [500, 20] width 11 height 11
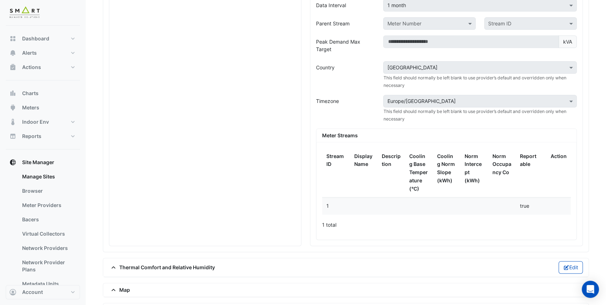
scroll to position [611, 0]
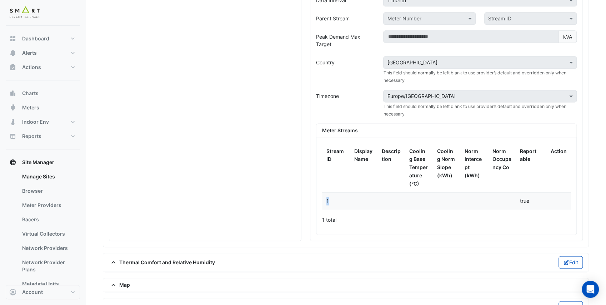
drag, startPoint x: 332, startPoint y: 193, endPoint x: 323, endPoint y: 194, distance: 9.0
click at [323, 194] on datatable-body-cell "1" at bounding box center [336, 201] width 28 height 17
click at [321, 196] on div "Stream ID Display Name Description Cooling Base Temperature (°C) Cooling Norm S…" at bounding box center [446, 186] width 257 height 86
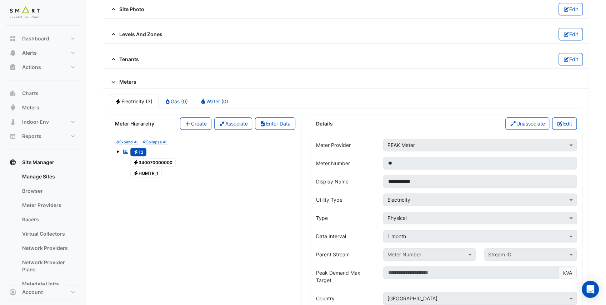
scroll to position [373, 0]
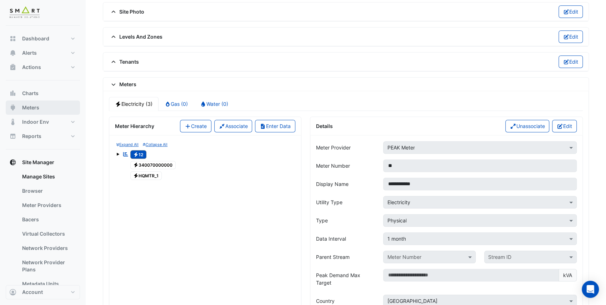
click at [46, 106] on button "Meters" at bounding box center [43, 107] width 74 height 14
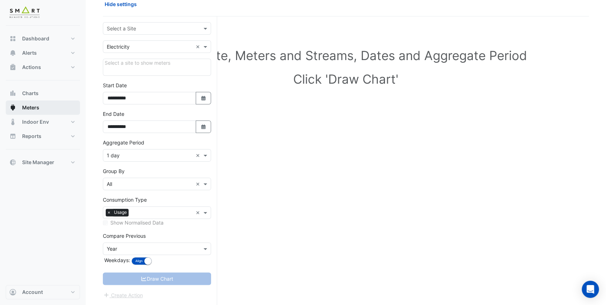
scroll to position [35, 0]
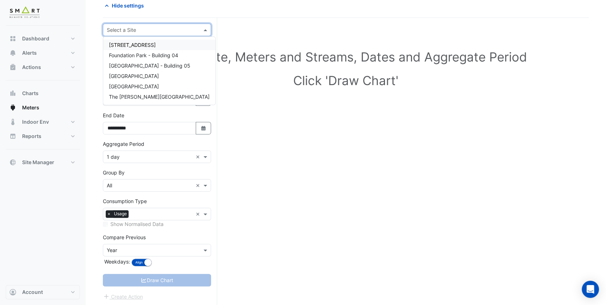
click at [148, 27] on input "text" at bounding box center [150, 30] width 86 height 8
click at [134, 85] on span "[GEOGRAPHIC_DATA]" at bounding box center [134, 86] width 50 height 6
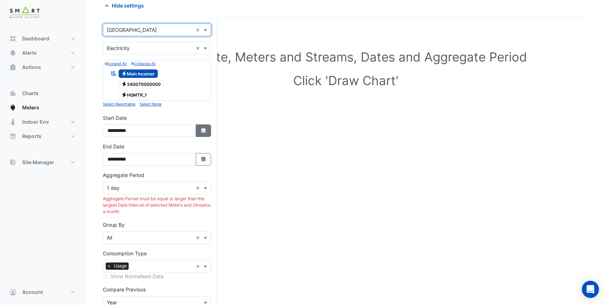
click at [203, 132] on button "Select Date" at bounding box center [204, 130] width 16 height 13
select select "*"
select select "****"
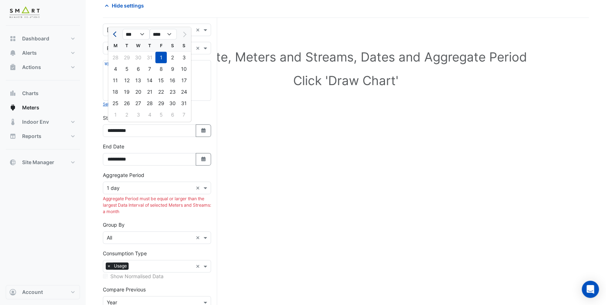
click at [114, 33] on span "Previous month" at bounding box center [115, 33] width 5 height 5
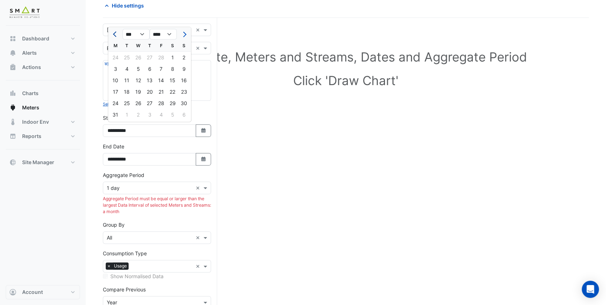
click at [114, 33] on span "Previous month" at bounding box center [115, 33] width 5 height 5
select select "*"
click at [141, 57] on div "1" at bounding box center [138, 57] width 11 height 11
type input "**********"
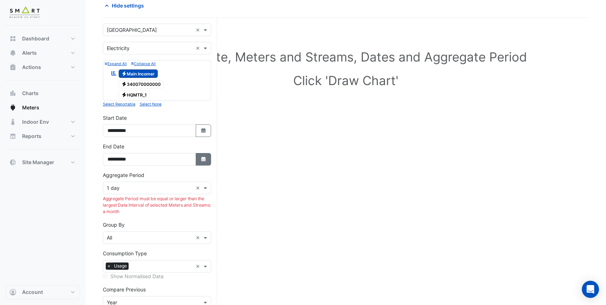
click at [205, 156] on icon "button" at bounding box center [203, 158] width 4 height 5
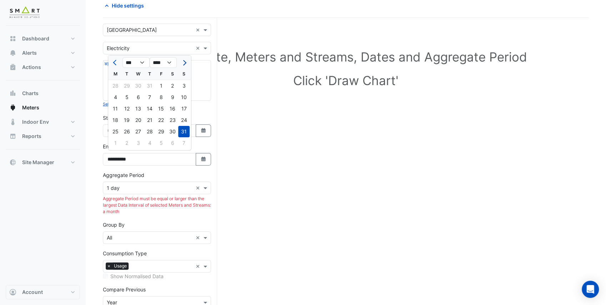
click at [184, 63] on span "Next month" at bounding box center [183, 62] width 5 height 5
click at [132, 60] on select "*** *** *** *** *** *** *** *** *** *** *** ***" at bounding box center [136, 62] width 27 height 11
select select "*"
click at [123, 57] on select "*** *** *** *** *** *** *** *** *** *** *** ***" at bounding box center [136, 62] width 27 height 11
click at [128, 85] on div "1" at bounding box center [126, 85] width 11 height 11
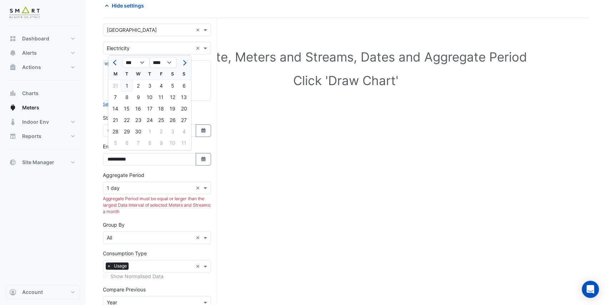
type input "**********"
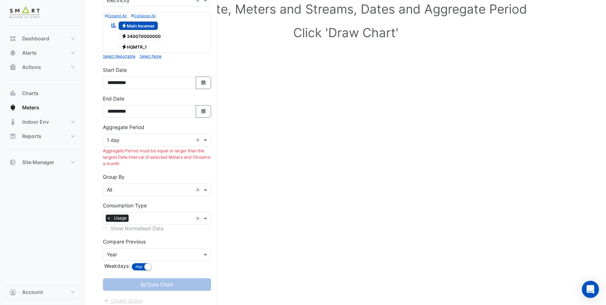
scroll to position [86, 0]
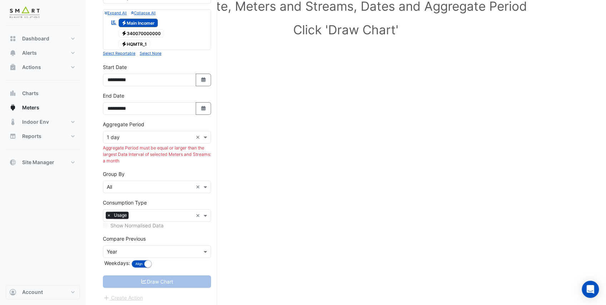
click at [131, 134] on input "text" at bounding box center [150, 138] width 86 height 8
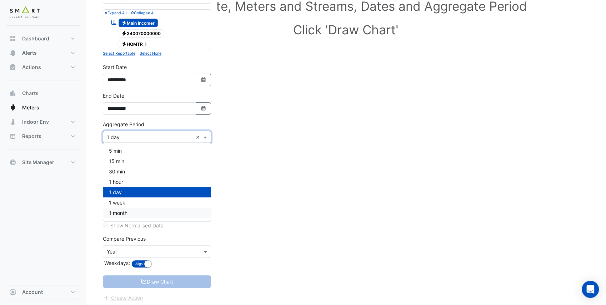
click at [126, 211] on span "1 month" at bounding box center [118, 213] width 19 height 6
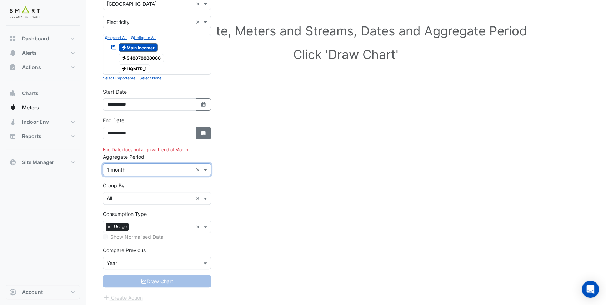
click at [201, 132] on icon "Select Date" at bounding box center [203, 132] width 6 height 5
select select "*"
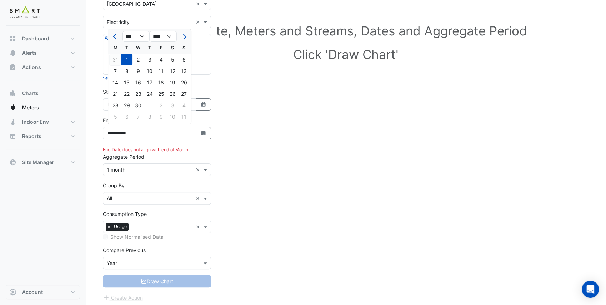
click at [115, 58] on div "31" at bounding box center [115, 59] width 11 height 11
type input "**********"
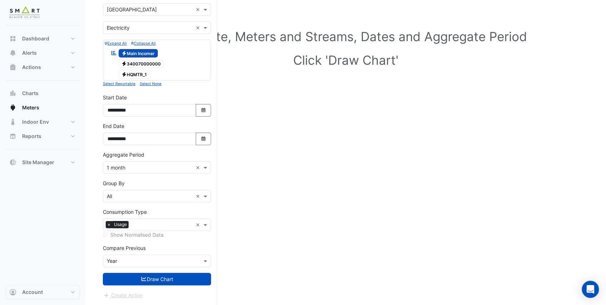
scroll to position [53, 0]
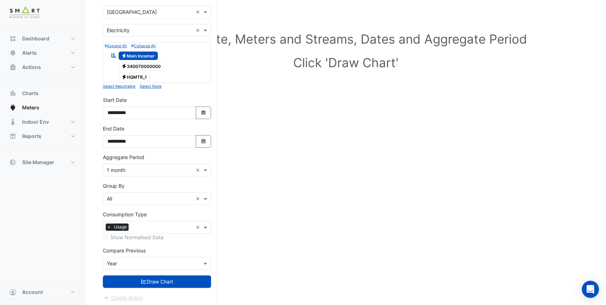
click at [166, 154] on div "Aggregate Period × 1 month ×" at bounding box center [157, 164] width 108 height 23
click at [125, 262] on input "text" at bounding box center [150, 264] width 86 height 8
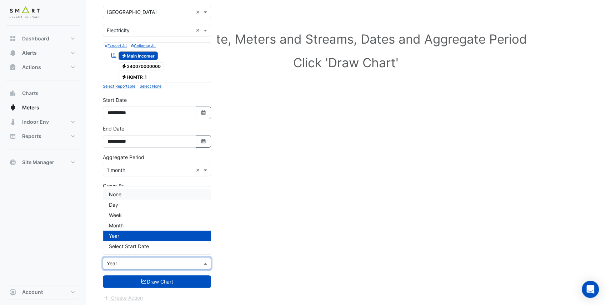
click at [128, 194] on div "None" at bounding box center [157, 194] width 108 height 10
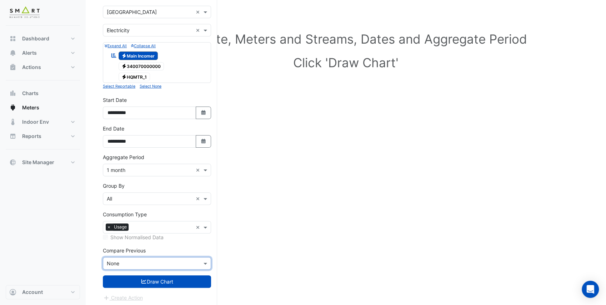
click at [99, 209] on section "Hide settings Select Site, Meters and Streams, Dates and Aggregate Period Click…" at bounding box center [346, 140] width 521 height 334
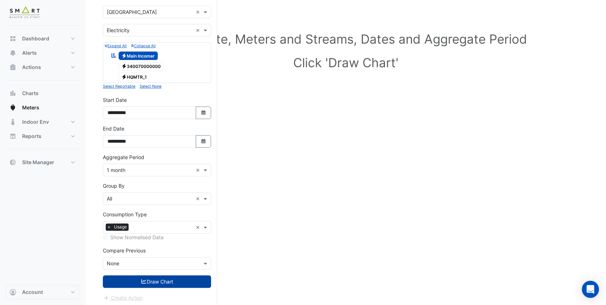
click at [161, 277] on button "Draw Chart" at bounding box center [157, 281] width 108 height 13
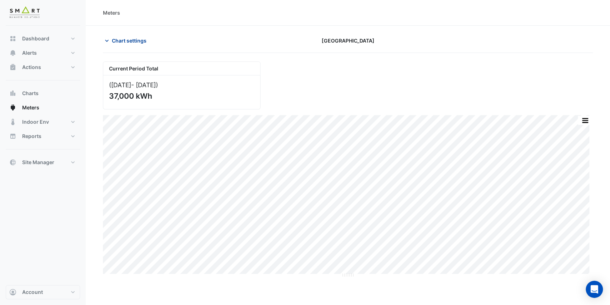
click at [123, 39] on span "Chart settings" at bounding box center [129, 41] width 35 height 8
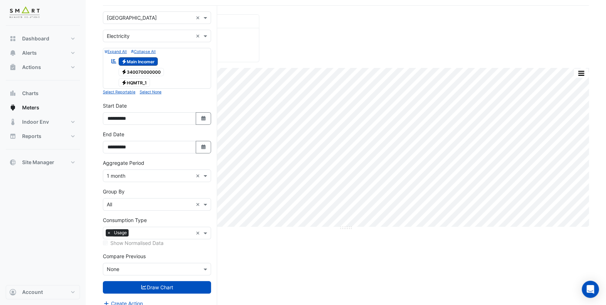
scroll to position [53, 0]
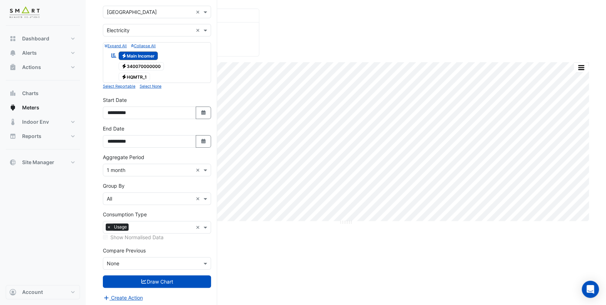
click at [136, 173] on div "× 1 month ×" at bounding box center [157, 170] width 108 height 13
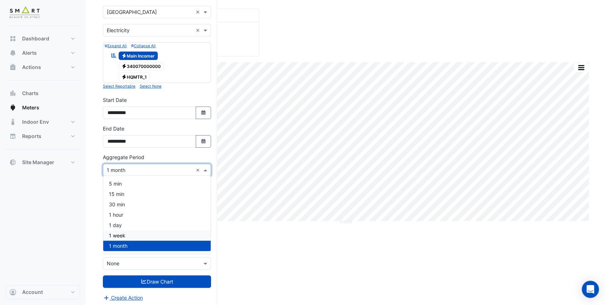
click at [127, 233] on div "1 week" at bounding box center [157, 235] width 108 height 10
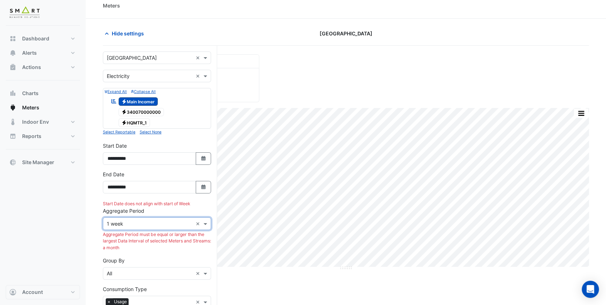
scroll to position [0, 0]
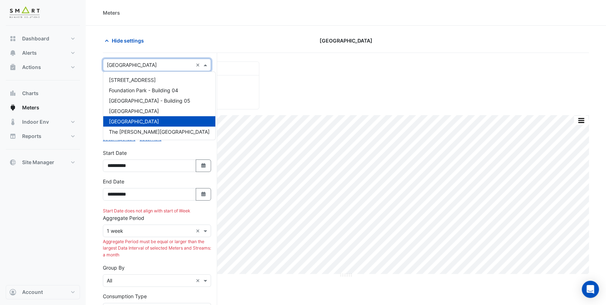
click at [142, 64] on input "text" at bounding box center [150, 65] width 86 height 8
click at [96, 117] on section "Hide settings Thames Tower Current Period Total (Jan 25 - Mar 25 ) 37,000 kWh P…" at bounding box center [346, 208] width 521 height 364
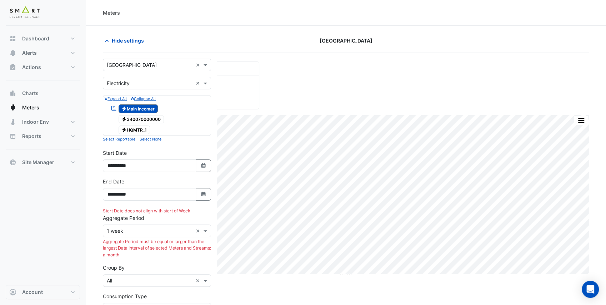
click at [137, 118] on span "Electricity 340070000000" at bounding box center [142, 119] width 46 height 9
click at [139, 109] on span "Electricity Main Incomer" at bounding box center [139, 108] width 40 height 9
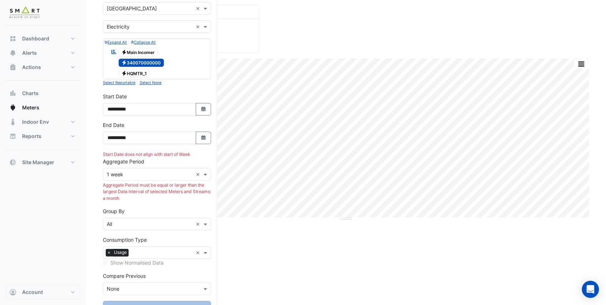
scroll to position [71, 0]
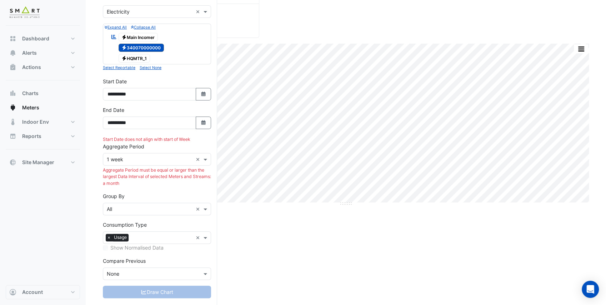
click at [163, 158] on input "text" at bounding box center [150, 160] width 86 height 8
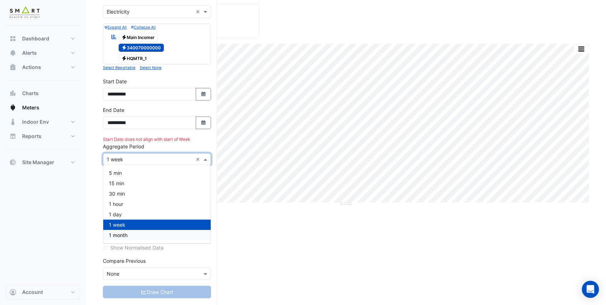
click at [125, 235] on span "1 month" at bounding box center [118, 235] width 19 height 6
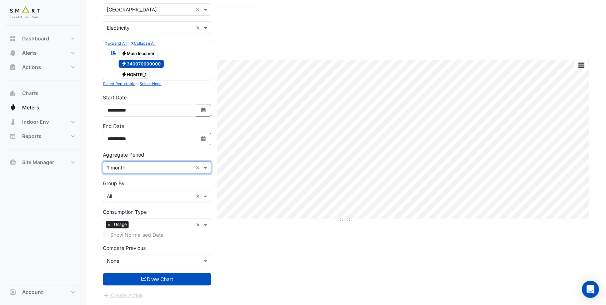
scroll to position [53, 0]
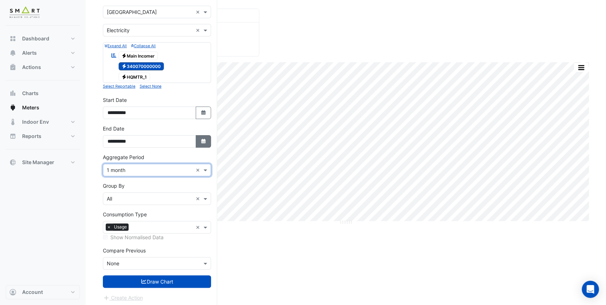
click at [203, 142] on button "Select Date" at bounding box center [204, 141] width 16 height 13
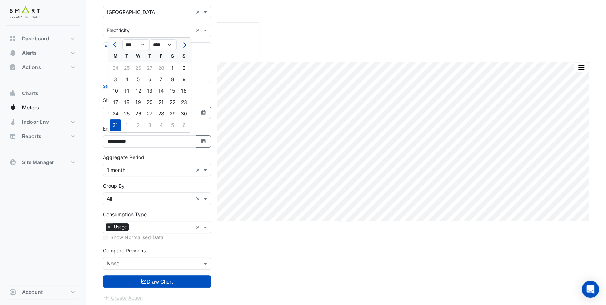
click at [184, 45] on span "Next month" at bounding box center [183, 44] width 5 height 5
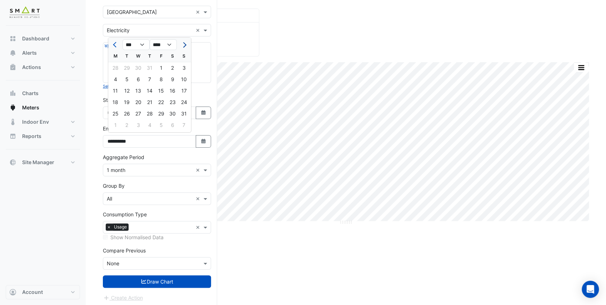
click at [184, 45] on span "Next month" at bounding box center [183, 44] width 5 height 5
select select "*"
click at [128, 114] on div "30" at bounding box center [126, 113] width 11 height 11
type input "**********"
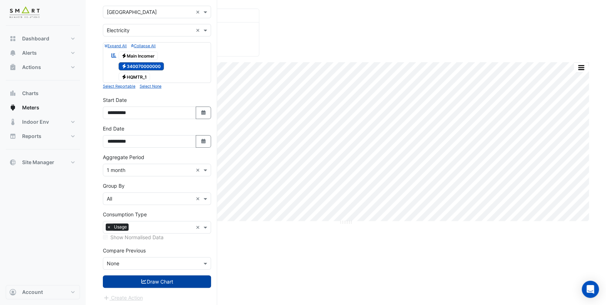
click at [179, 280] on button "Draw Chart" at bounding box center [157, 281] width 108 height 13
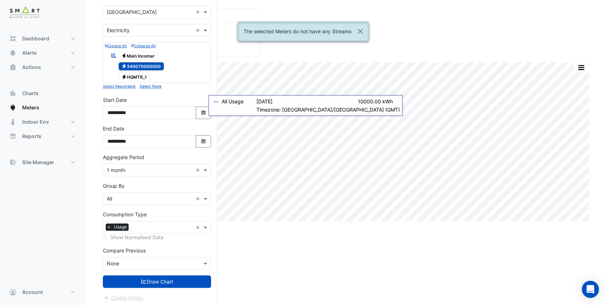
scroll to position [29, 0]
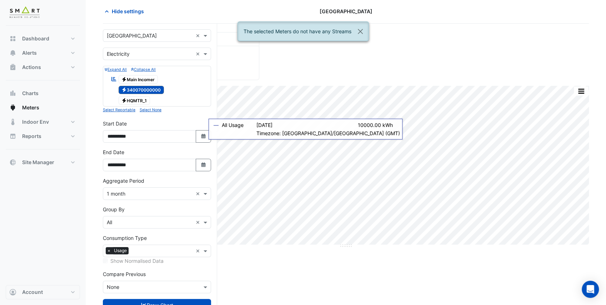
click at [153, 89] on span "Electricity 340070000000" at bounding box center [142, 90] width 46 height 9
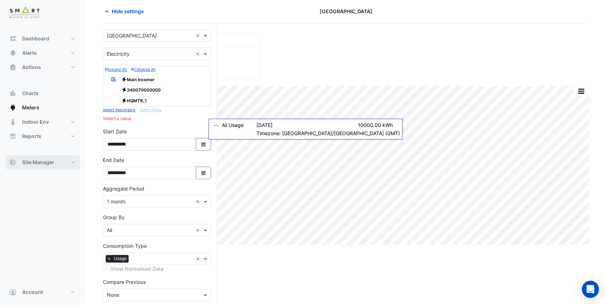
click at [60, 159] on button "Site Manager" at bounding box center [43, 162] width 74 height 14
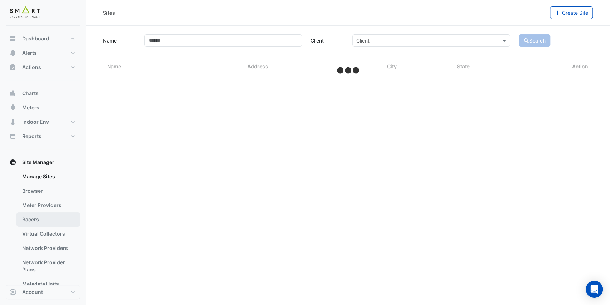
select select "**"
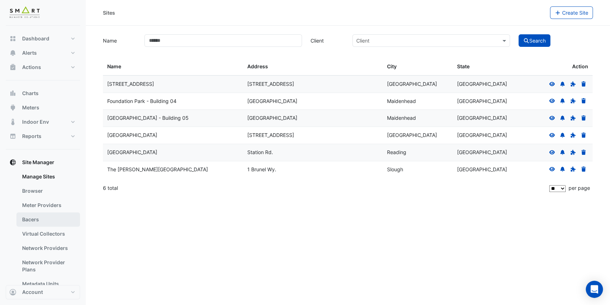
click at [48, 222] on link "Bacers" at bounding box center [48, 219] width 64 height 14
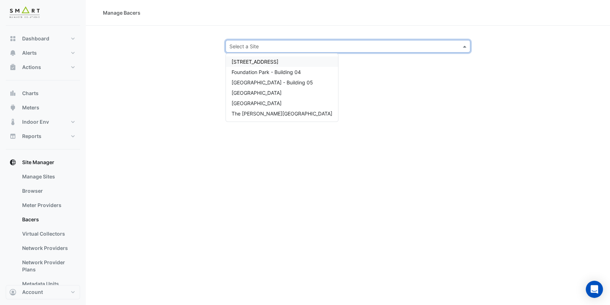
click at [246, 45] on input "text" at bounding box center [340, 47] width 223 height 8
click at [278, 82] on span "[GEOGRAPHIC_DATA] - Building 05" at bounding box center [271, 82] width 81 height 6
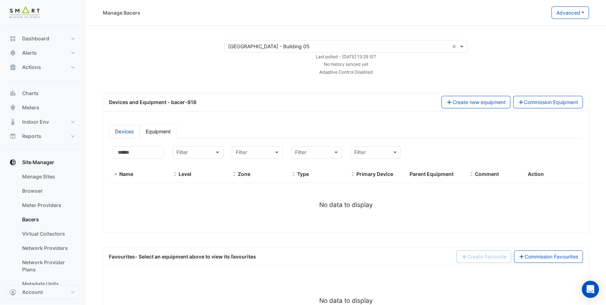
click at [128, 131] on link "Devices" at bounding box center [124, 131] width 31 height 14
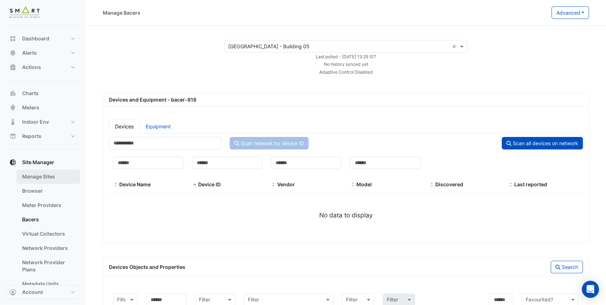
click at [57, 177] on link "Manage Sites" at bounding box center [48, 176] width 64 height 14
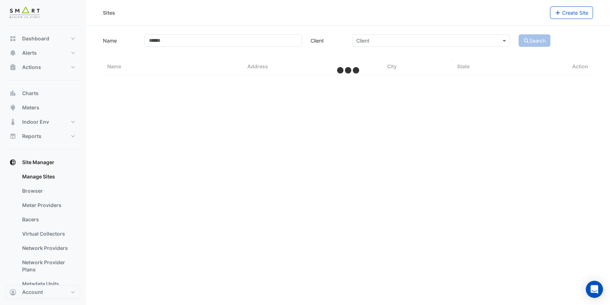
select select "**"
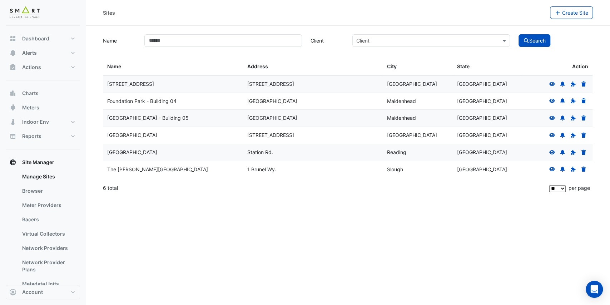
click at [550, 150] on icon at bounding box center [552, 152] width 6 height 4
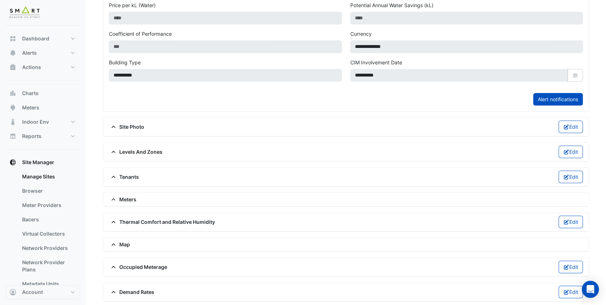
scroll to position [277, 0]
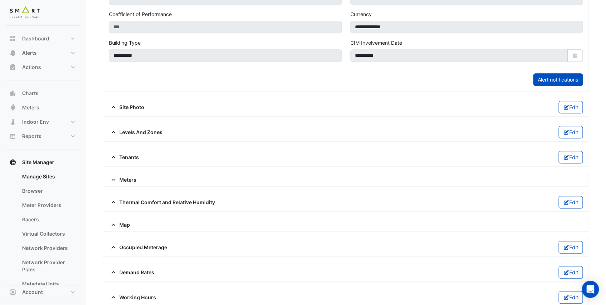
click at [125, 176] on span "Meters" at bounding box center [123, 180] width 28 height 8
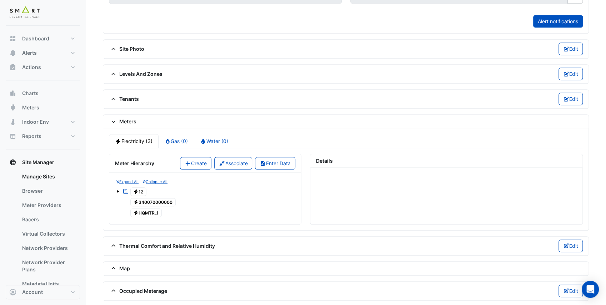
scroll to position [373, 0]
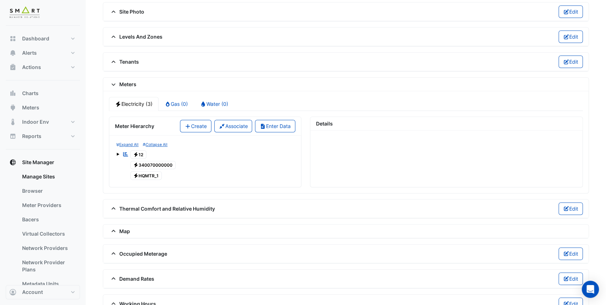
click at [141, 150] on span "Electricity 12" at bounding box center [138, 154] width 16 height 9
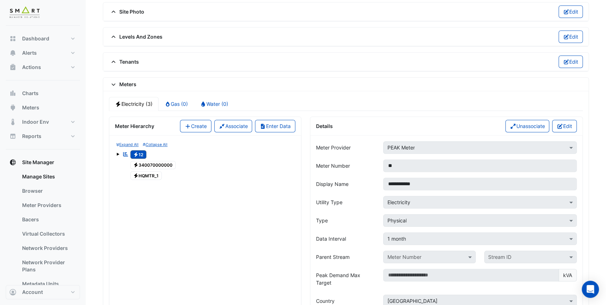
click at [116, 153] on span at bounding box center [117, 154] width 3 height 3
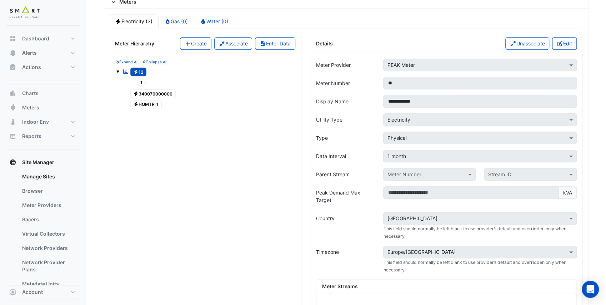
scroll to position [444, 0]
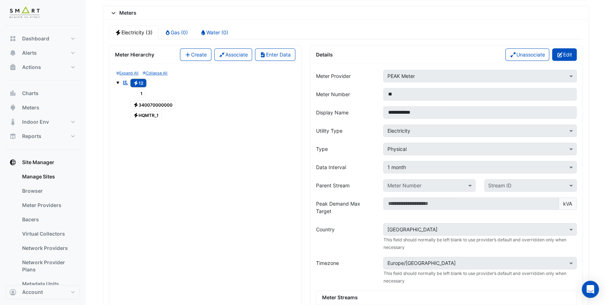
click at [565, 49] on button "Edit" at bounding box center [564, 54] width 25 height 13
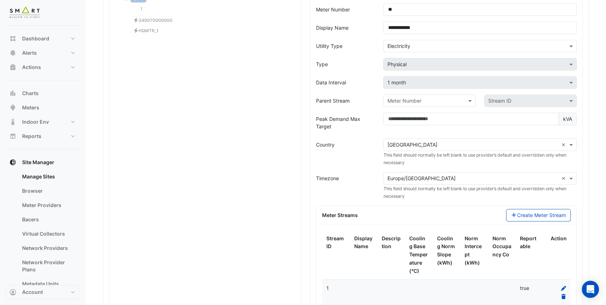
scroll to position [563, 0]
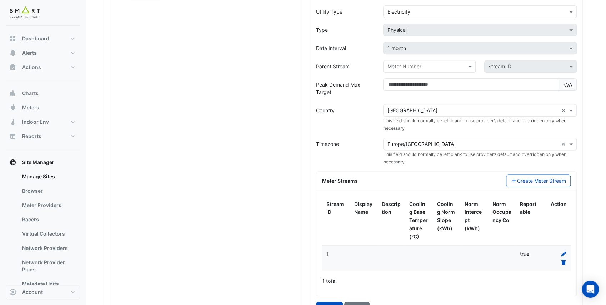
click at [563, 259] on icon at bounding box center [564, 261] width 4 height 5
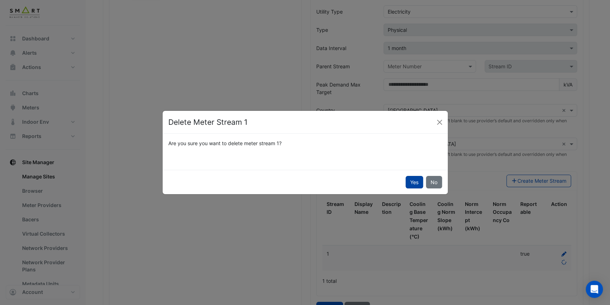
click at [410, 181] on button "Yes" at bounding box center [414, 182] width 18 height 13
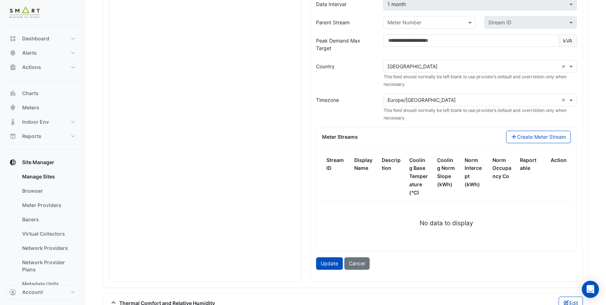
scroll to position [611, 0]
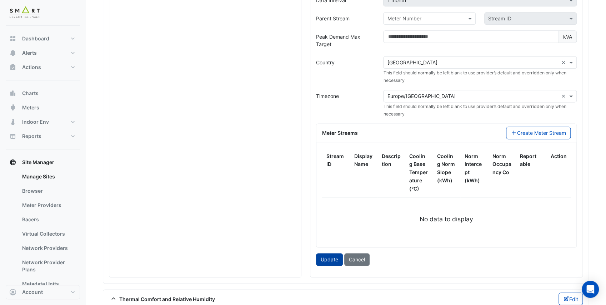
click at [332, 253] on button "Update" at bounding box center [329, 259] width 27 height 13
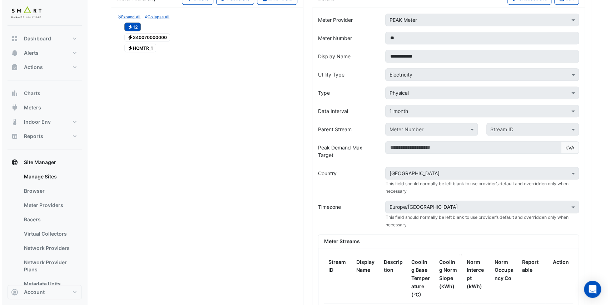
scroll to position [468, 0]
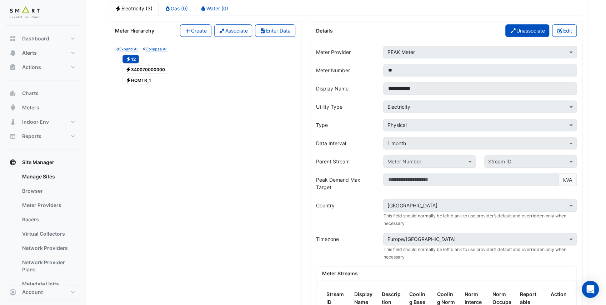
click at [545, 24] on button "Unassociate" at bounding box center [528, 30] width 44 height 13
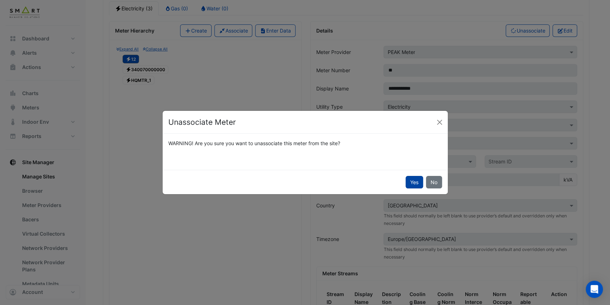
click at [418, 184] on button "Yes" at bounding box center [414, 182] width 18 height 13
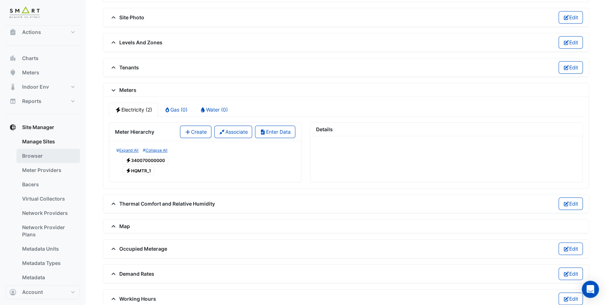
scroll to position [81, 0]
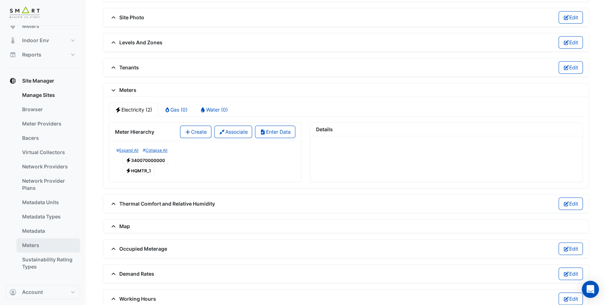
click at [49, 244] on link "Meters" at bounding box center [48, 245] width 64 height 14
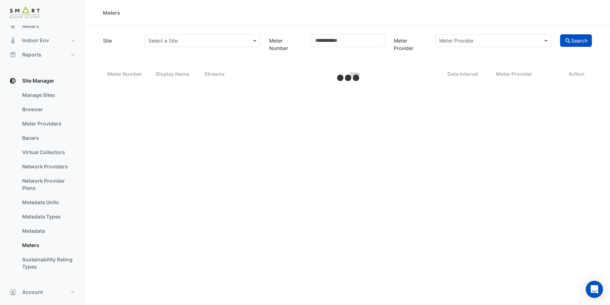
select select "**"
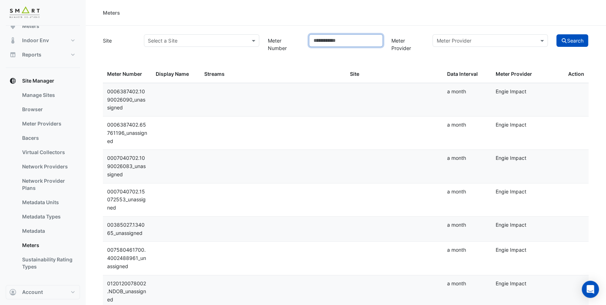
click at [345, 39] on input "Meter Number" at bounding box center [346, 40] width 74 height 13
type input "**"
click at [557, 34] on button "Search" at bounding box center [573, 40] width 32 height 13
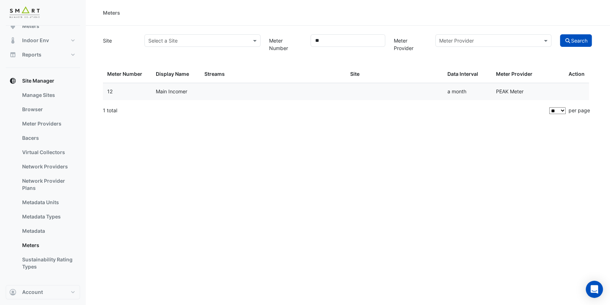
click at [489, 90] on datatable-body-cell "a month" at bounding box center [467, 91] width 49 height 17
drag, startPoint x: 149, startPoint y: 93, endPoint x: 374, endPoint y: 121, distance: 226.1
click at [374, 121] on div "Meters Site Select a Site Meter Number ** Meter Provider Meter Provider Search …" at bounding box center [348, 152] width 524 height 305
drag, startPoint x: 347, startPoint y: 40, endPoint x: 270, endPoint y: 43, distance: 77.6
click at [270, 43] on div "Site Select a Site Meter Number ** Meter Provider Meter Provider Search" at bounding box center [348, 43] width 498 height 21
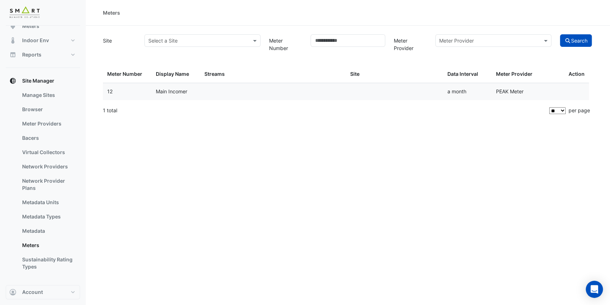
click at [378, 59] on form "Site Select a Site Meter Number Meter Provider Meter Provider Search Meter Numb…" at bounding box center [348, 76] width 490 height 86
